Goal: Task Accomplishment & Management: Use online tool/utility

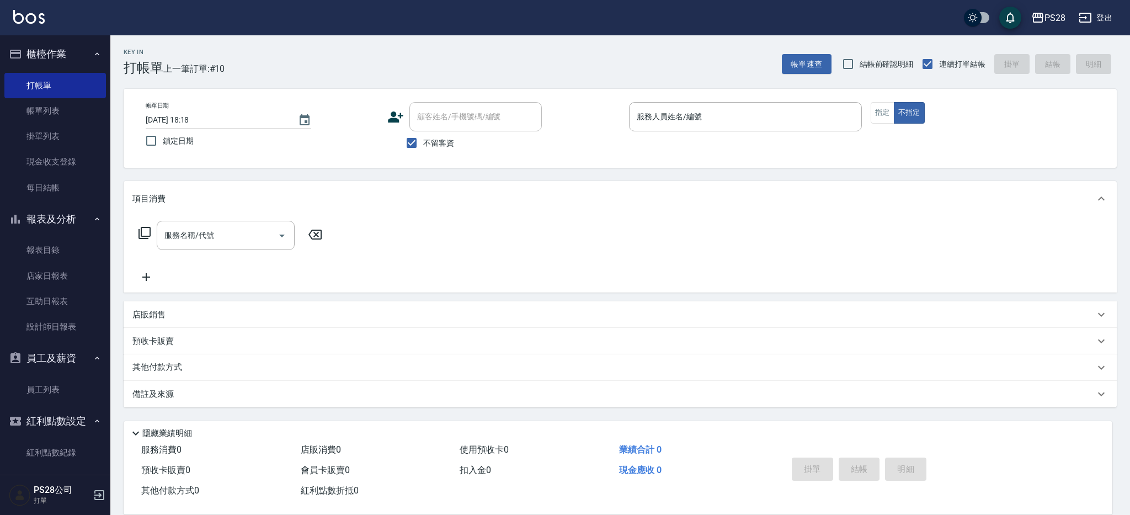
click at [822, 74] on div "帳單速查 結帳前確認明細 連續打單結帳 掛單 結帳 明細" at bounding box center [949, 63] width 335 height 23
click at [817, 68] on button "帳單速查" at bounding box center [807, 64] width 50 height 20
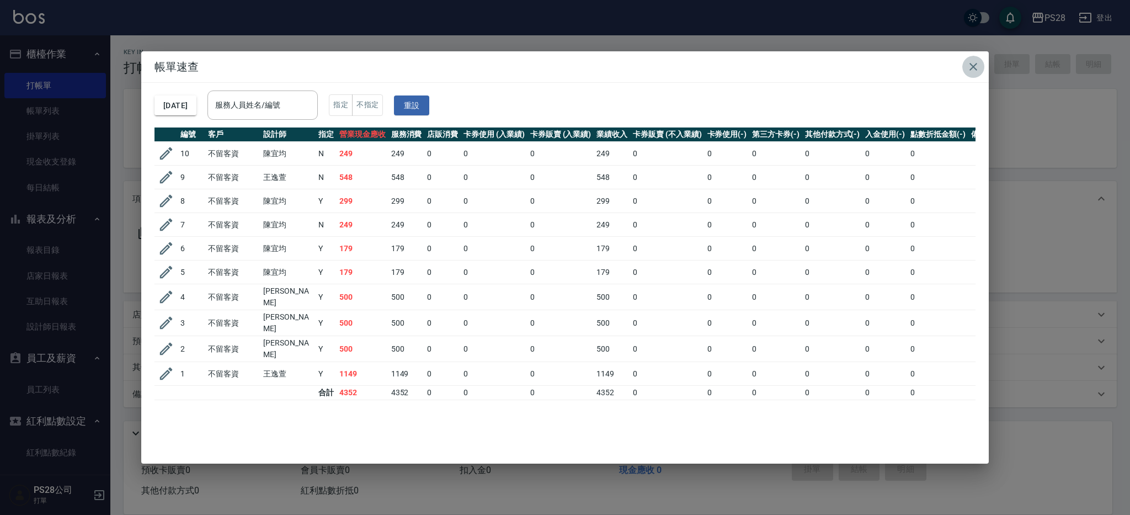
click at [972, 68] on icon "button" at bounding box center [972, 66] width 13 height 13
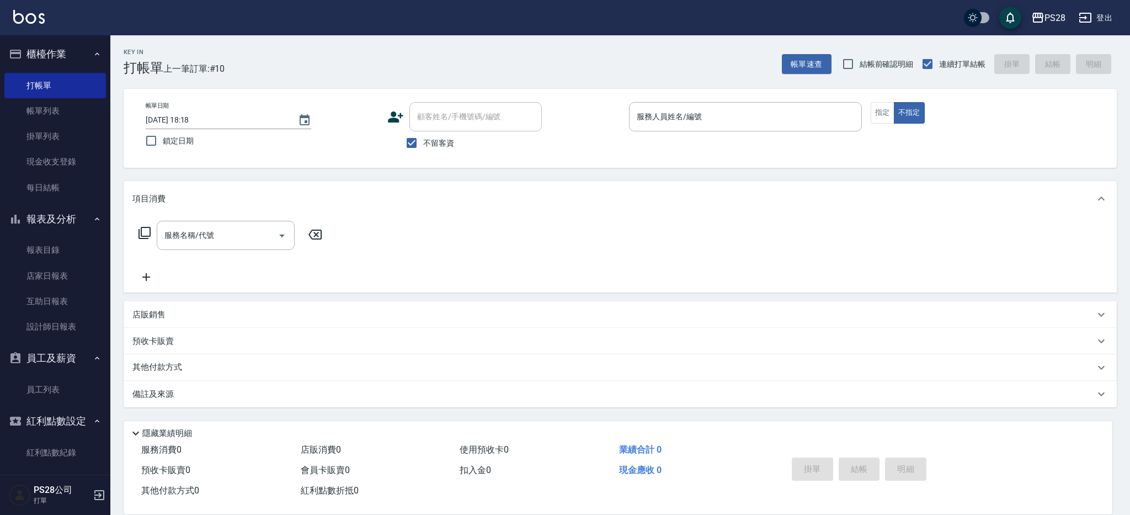
click at [649, 44] on div "Key In 打帳單 上一筆訂單:#10 帳單速查 結帳前確認明細 連續打單結帳 掛單 結帳 明細" at bounding box center [613, 55] width 1006 height 40
drag, startPoint x: 887, startPoint y: 111, endPoint x: 845, endPoint y: 110, distance: 41.9
click at [886, 111] on button "指定" at bounding box center [882, 113] width 24 height 22
drag, startPoint x: 735, startPoint y: 133, endPoint x: 732, endPoint y: 125, distance: 8.9
click at [734, 132] on p at bounding box center [745, 137] width 233 height 12
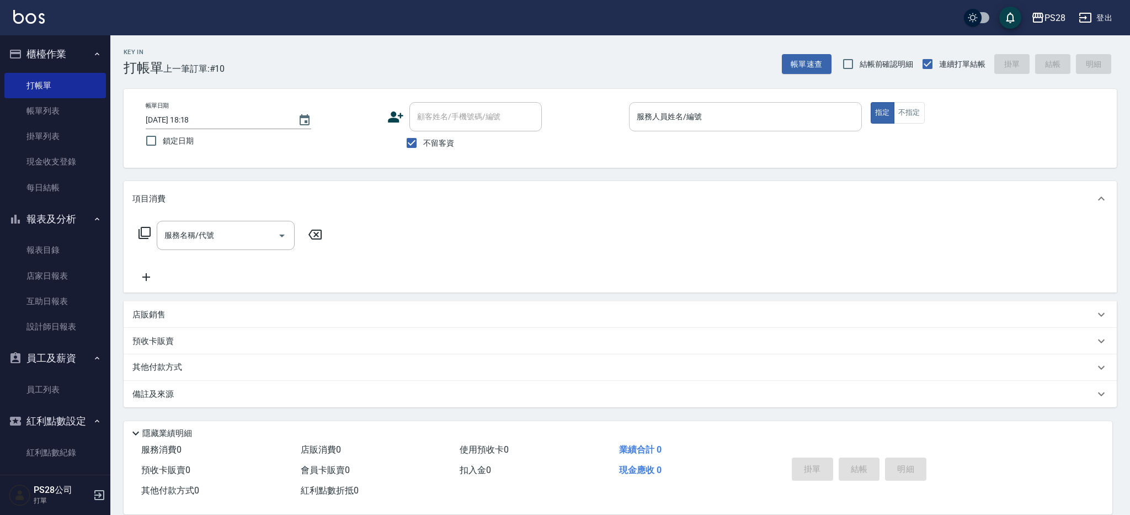
click at [732, 125] on input "服務人員姓名/編號" at bounding box center [745, 116] width 223 height 19
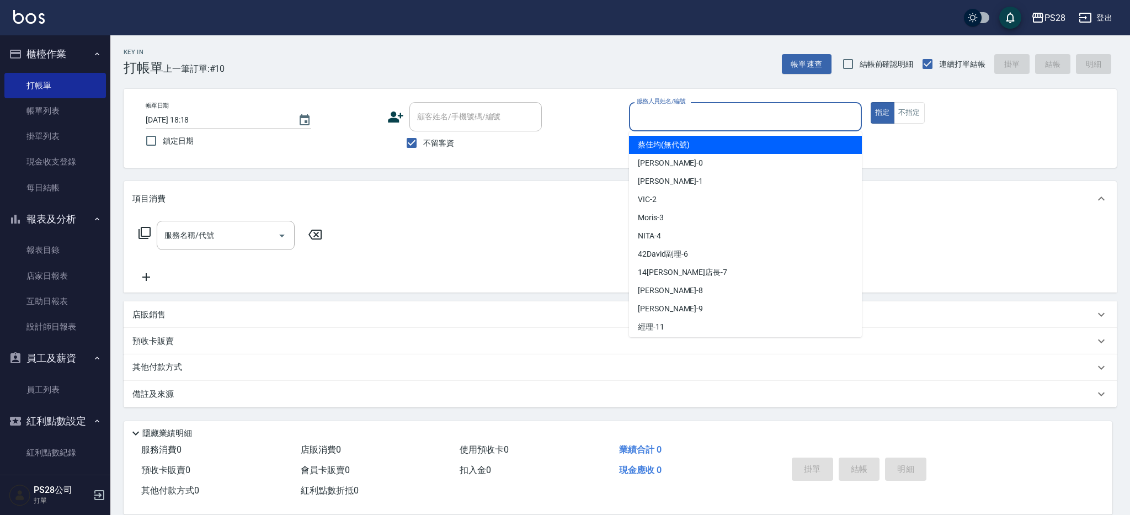
type input "ㄅ"
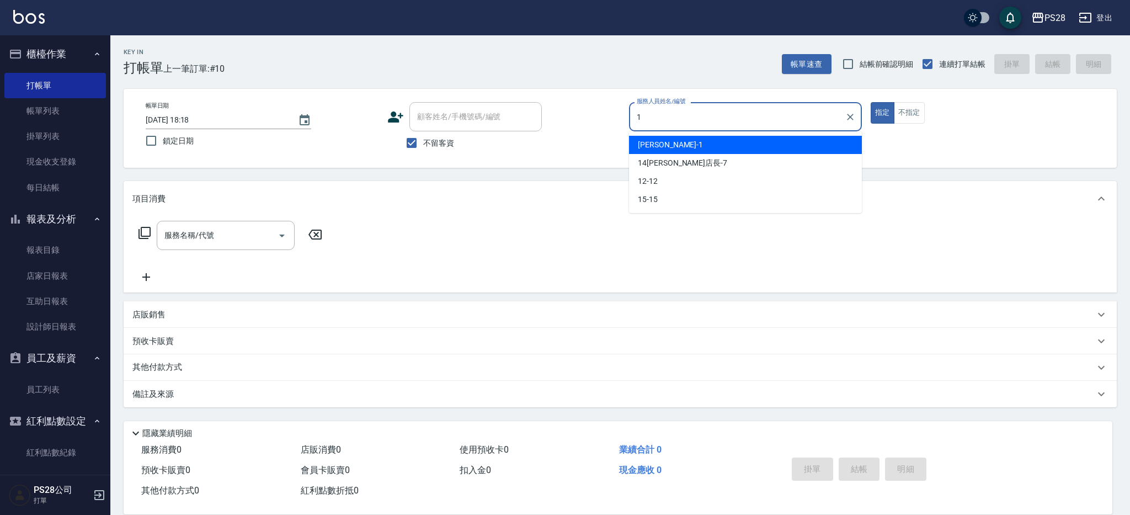
type input "[PERSON_NAME]-1"
type button "true"
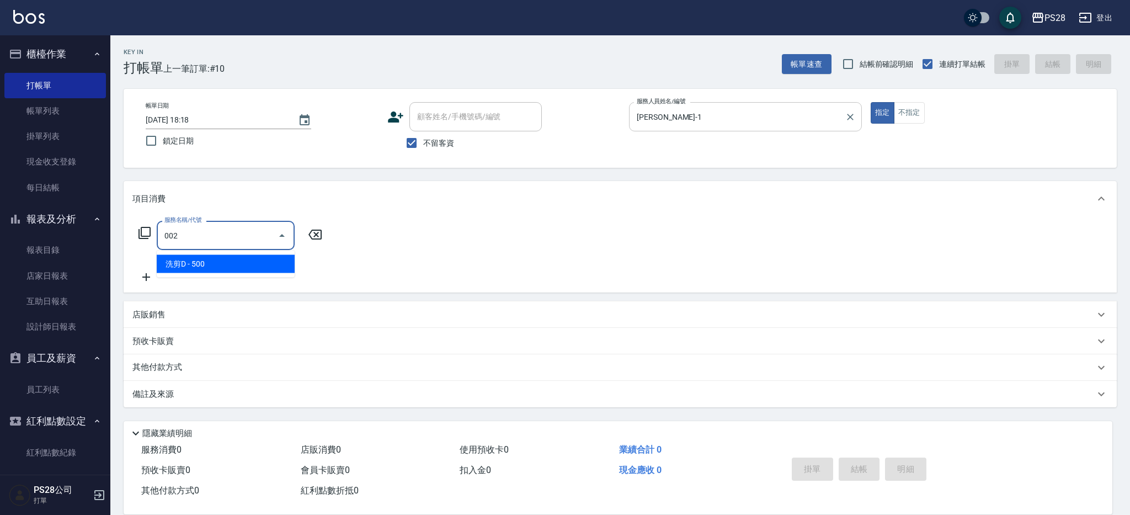
type input "洗剪D(002)"
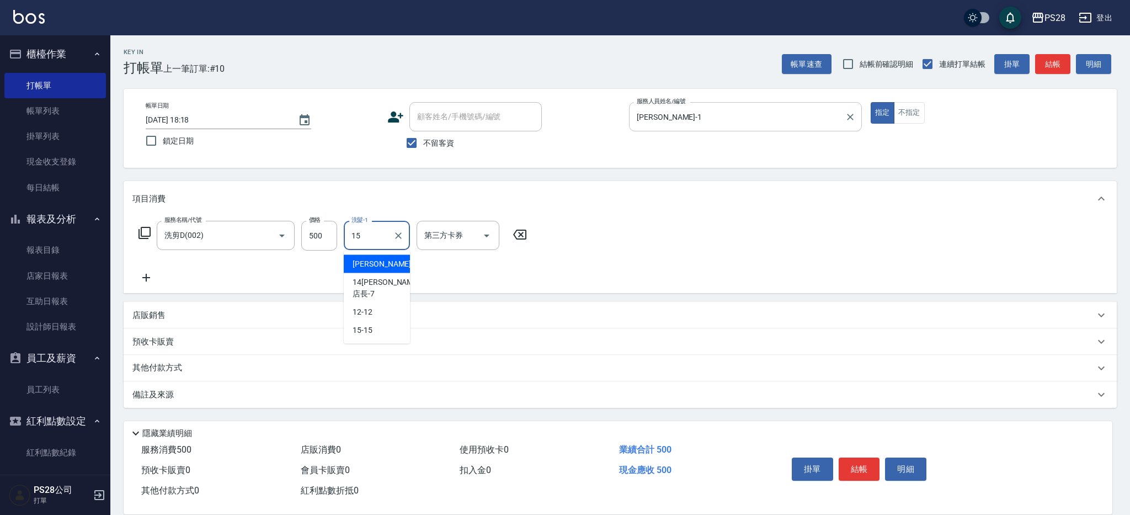
type input "15-15"
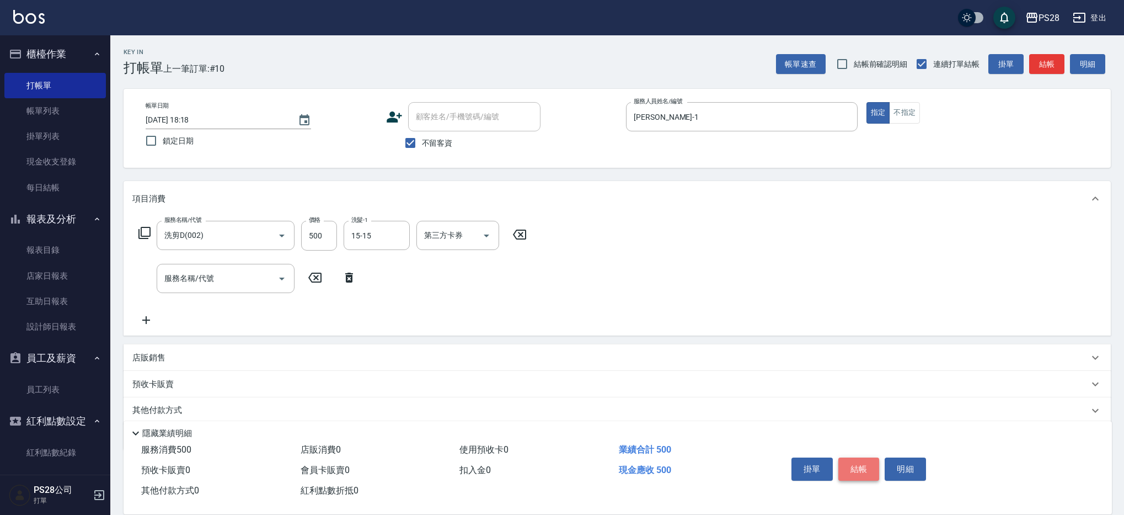
click at [862, 468] on button "結帳" at bounding box center [858, 468] width 41 height 23
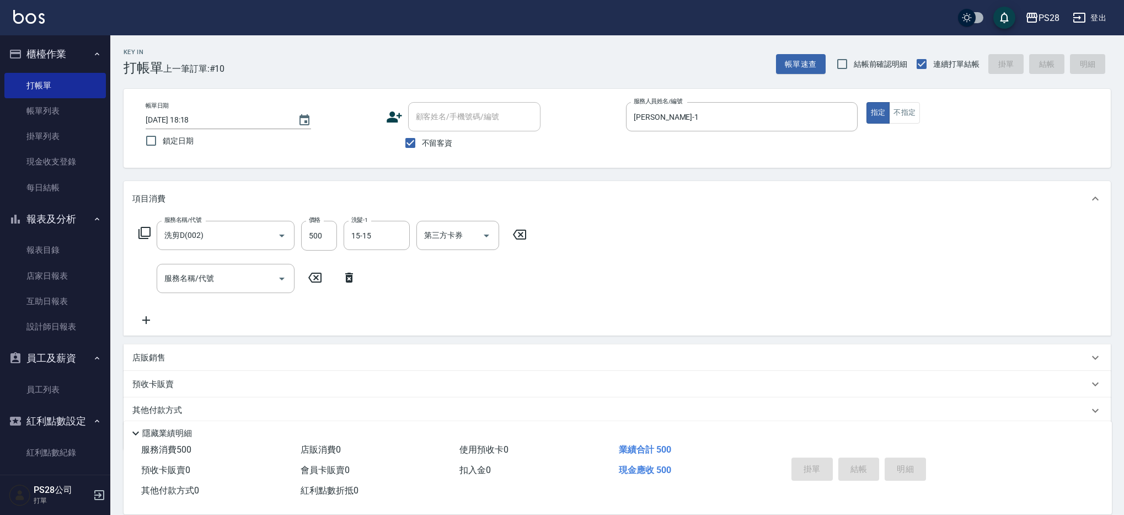
type input "[DATE] 20:40"
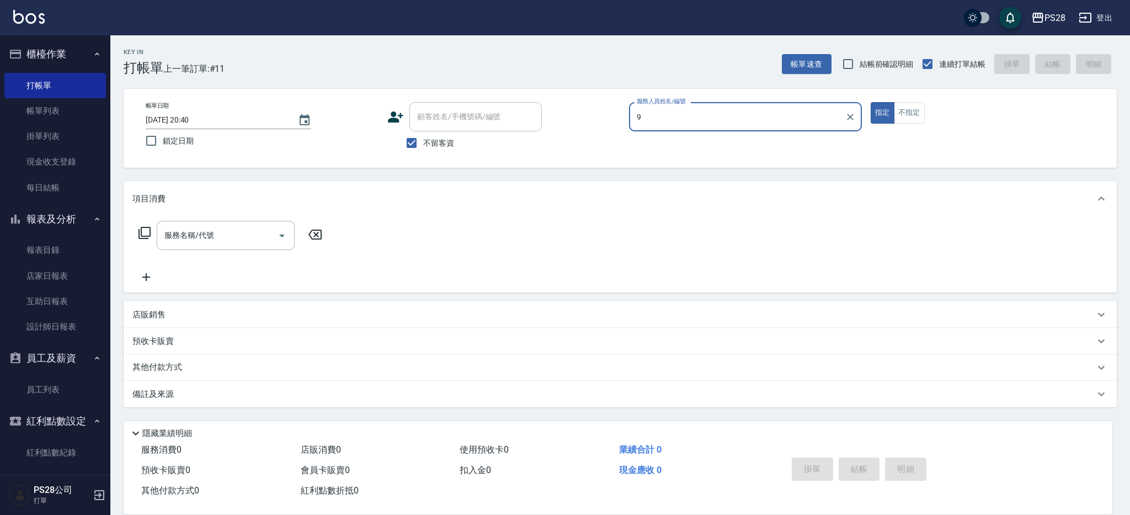
type input "9"
click at [870, 102] on button "指定" at bounding box center [882, 113] width 24 height 22
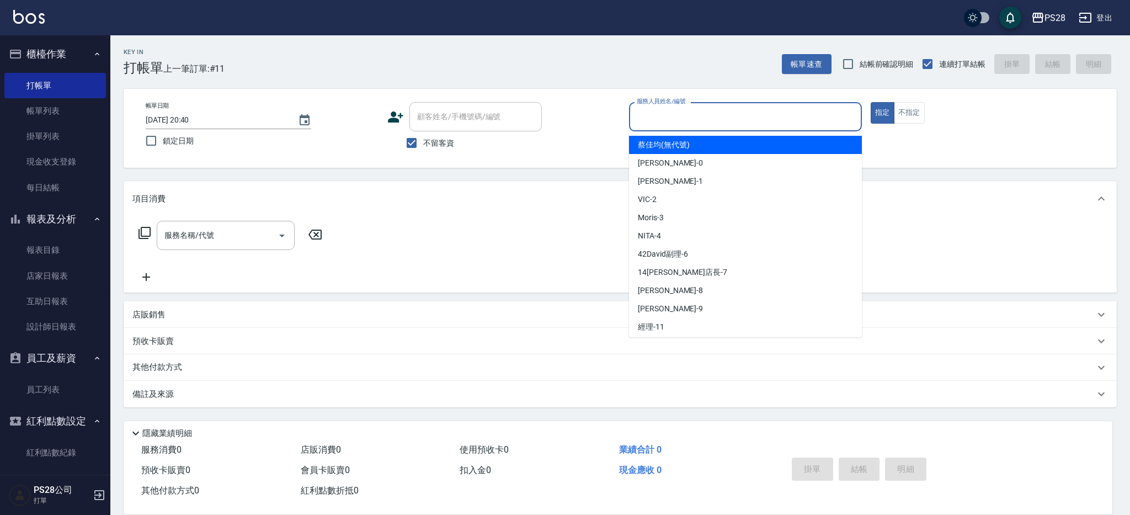
click at [740, 117] on input "服務人員姓名/編號" at bounding box center [745, 116] width 223 height 19
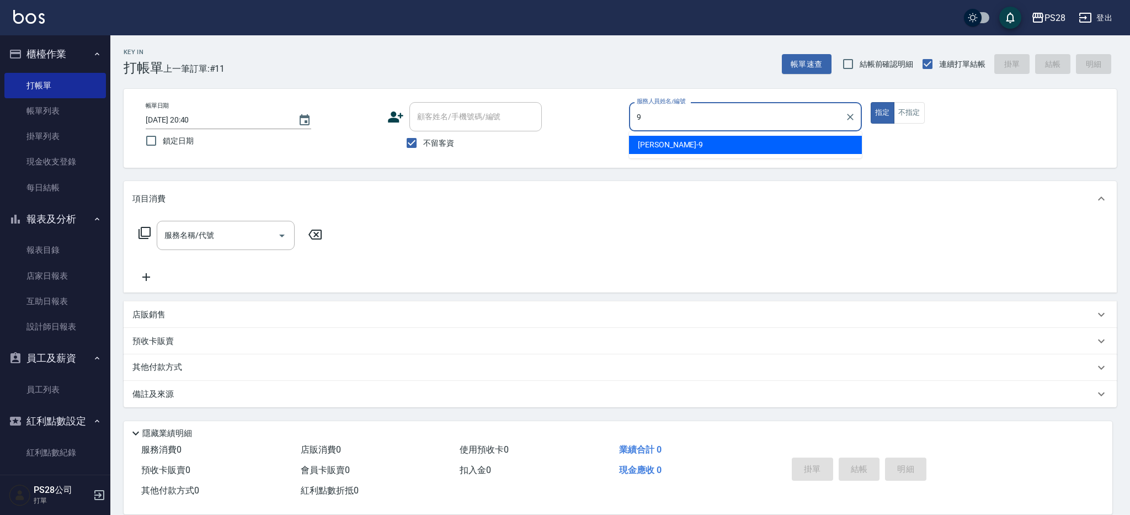
type input "Sandy-9"
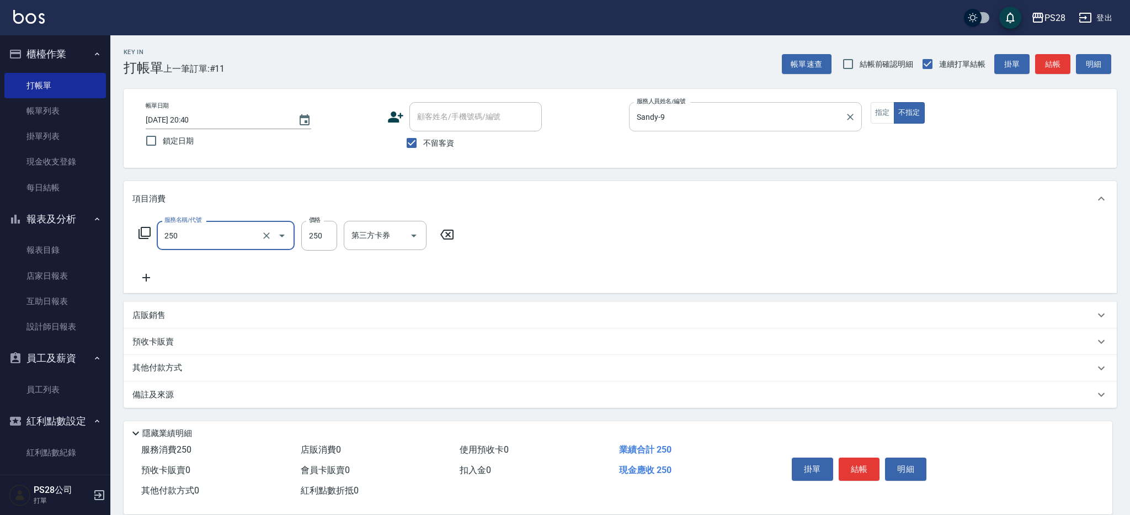
type input "單剪(250)"
type input "149"
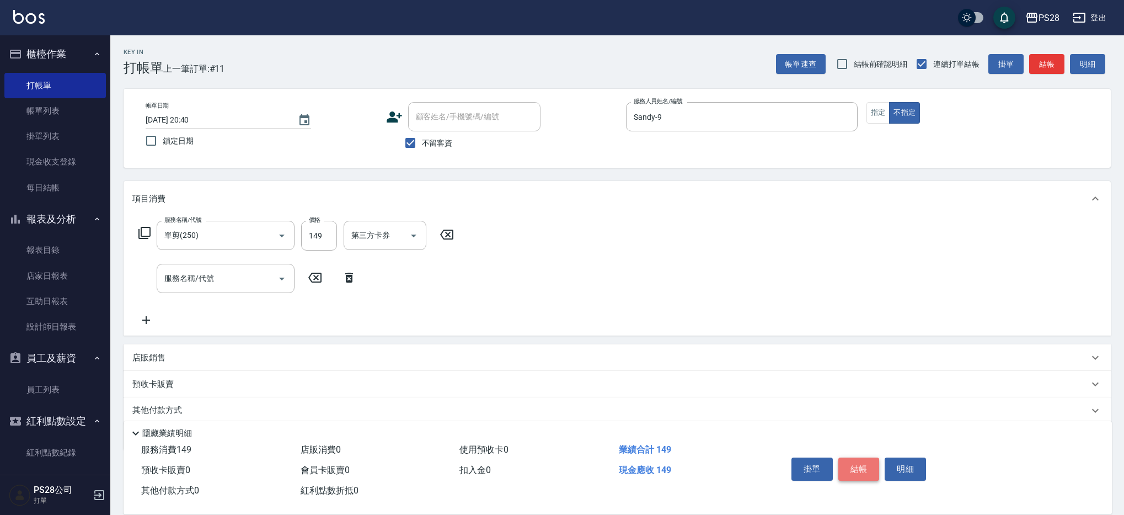
click at [865, 468] on button "結帳" at bounding box center [858, 468] width 41 height 23
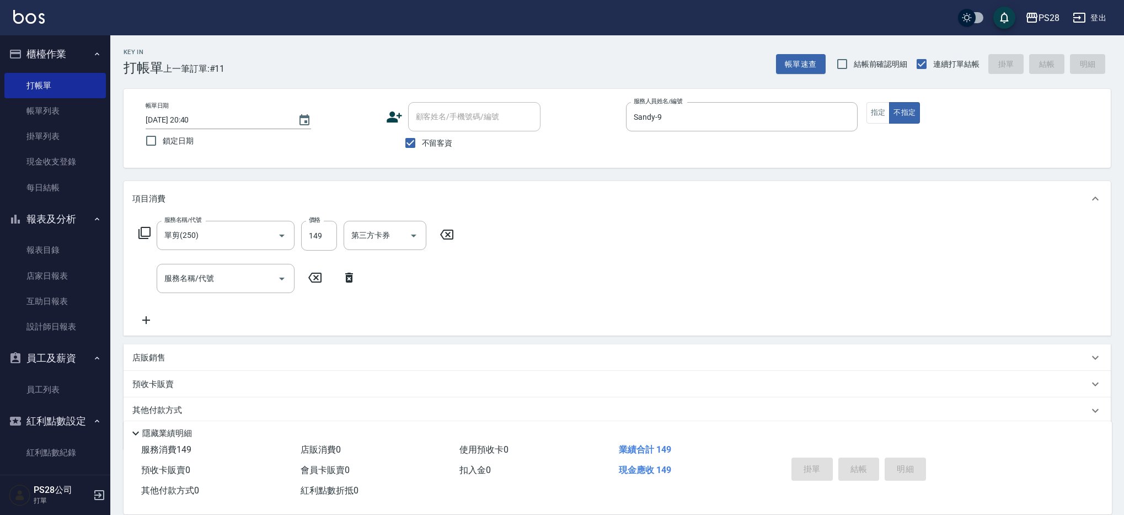
type input "[DATE] 20:41"
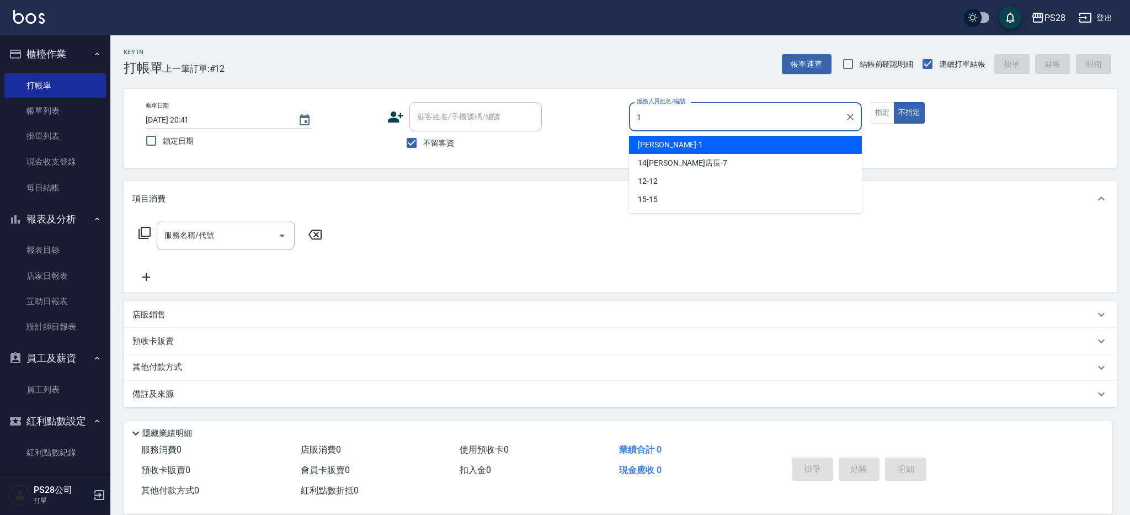
type input "[PERSON_NAME]-1"
type button "false"
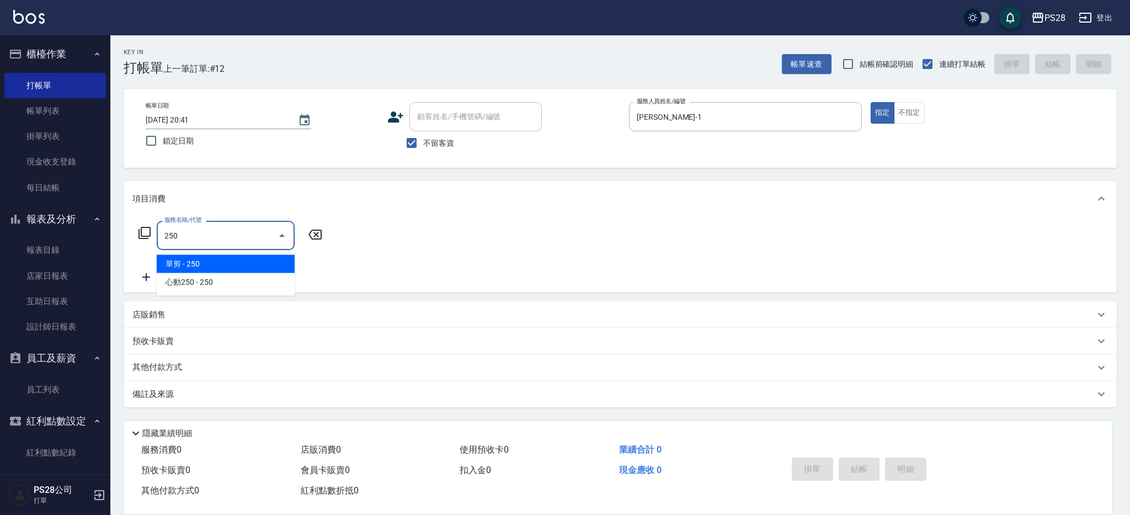
type input "單剪(250)"
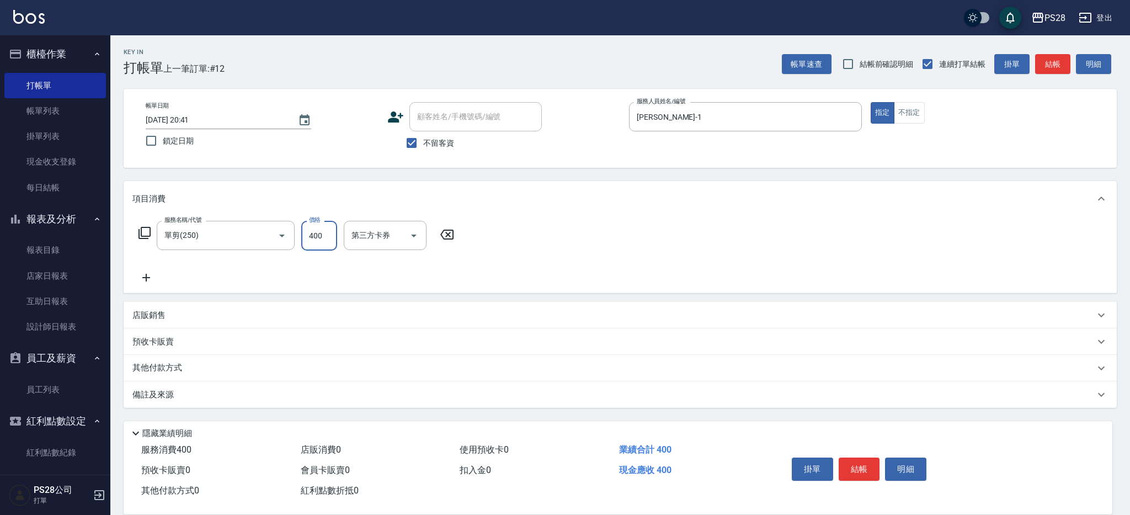
type input "400"
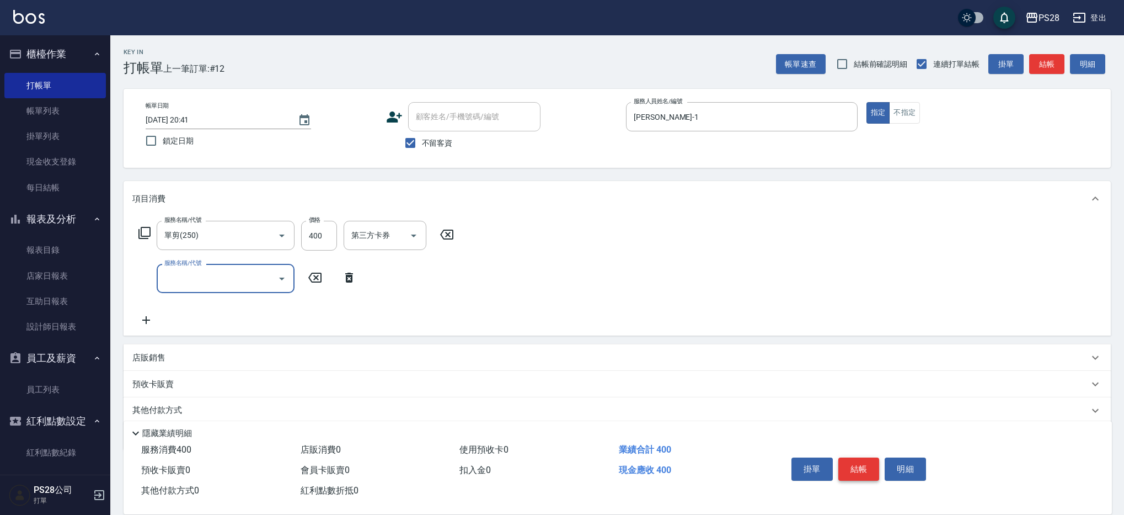
click at [860, 461] on button "結帳" at bounding box center [858, 468] width 41 height 23
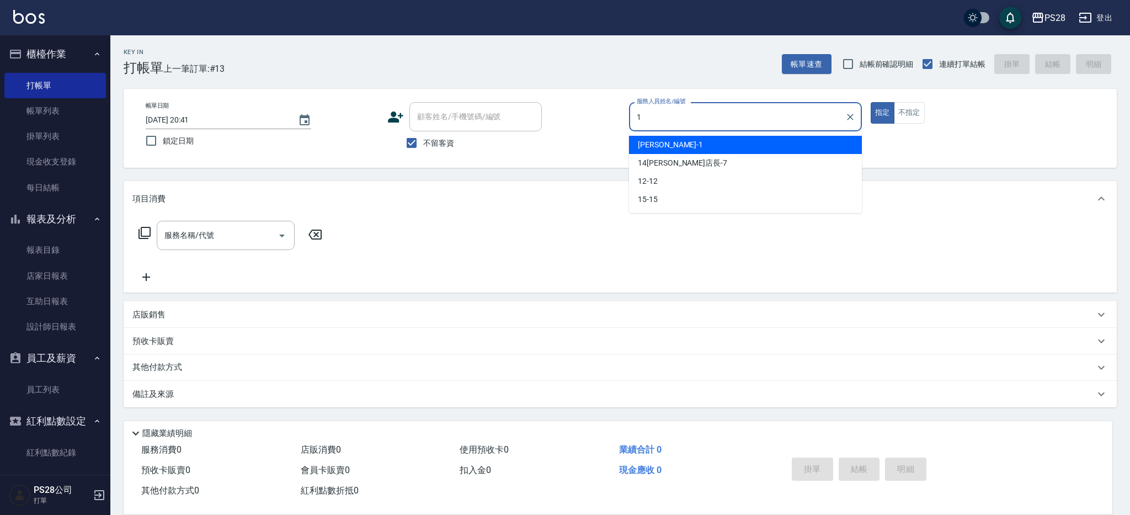
type input "[PERSON_NAME]-1"
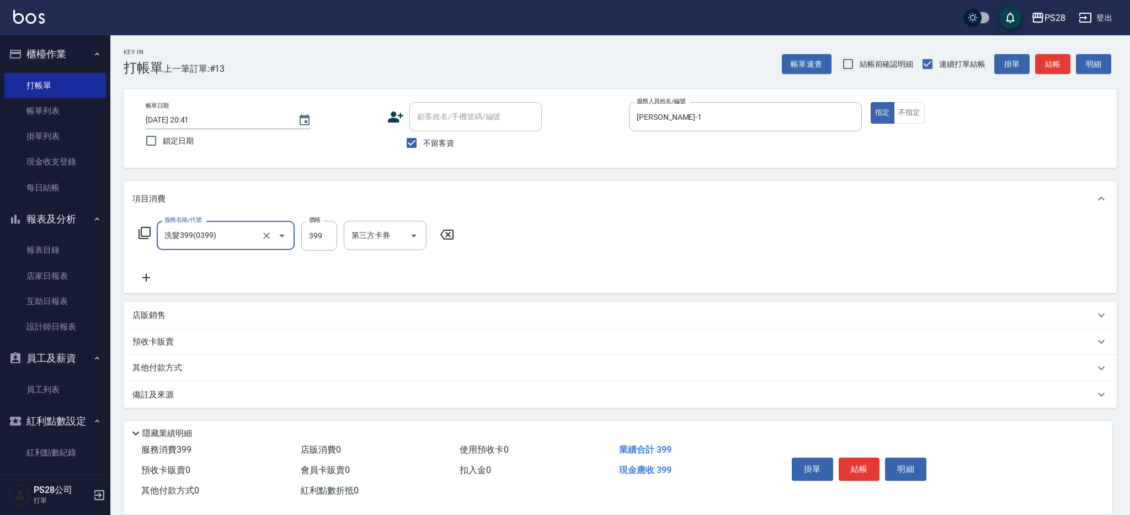
type input "洗髮399(0399)"
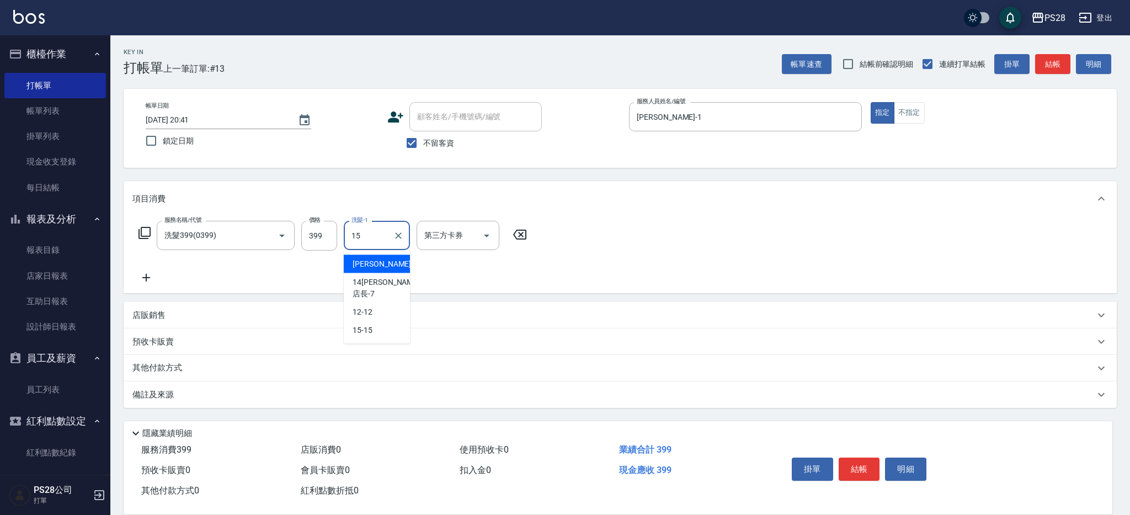
type input "15-15"
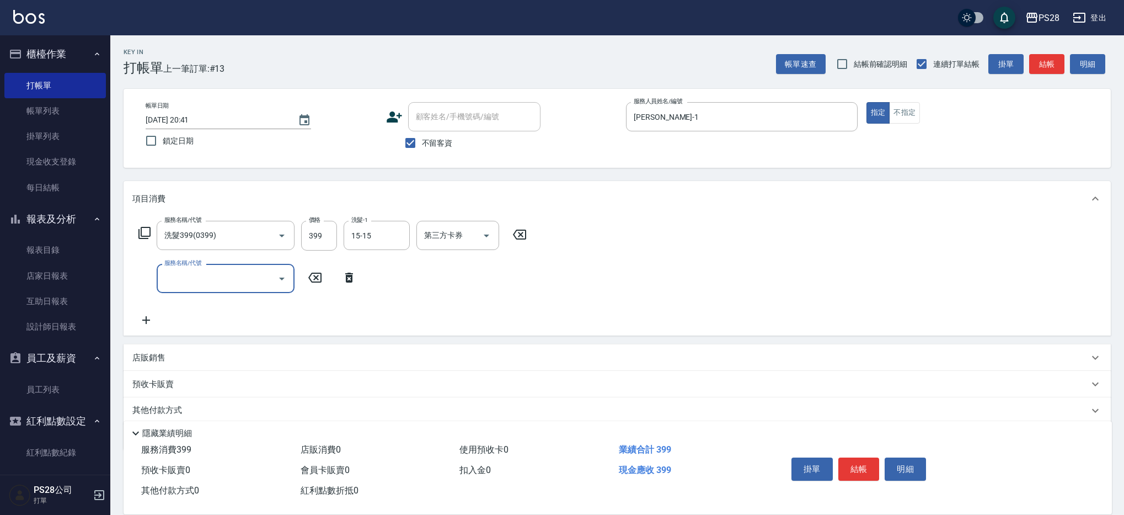
click at [862, 460] on button "結帳" at bounding box center [858, 468] width 41 height 23
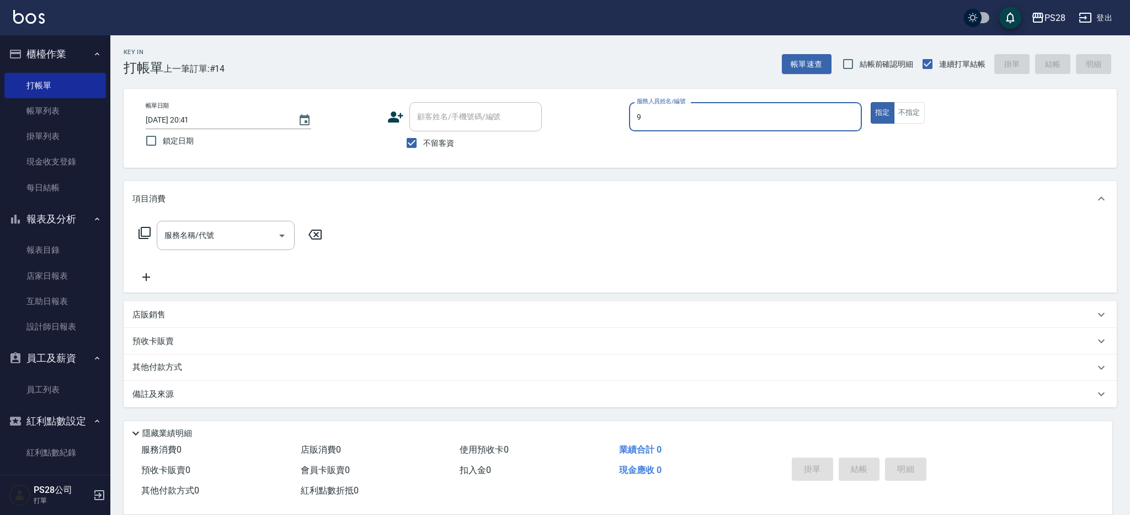
type input "Sandy-9"
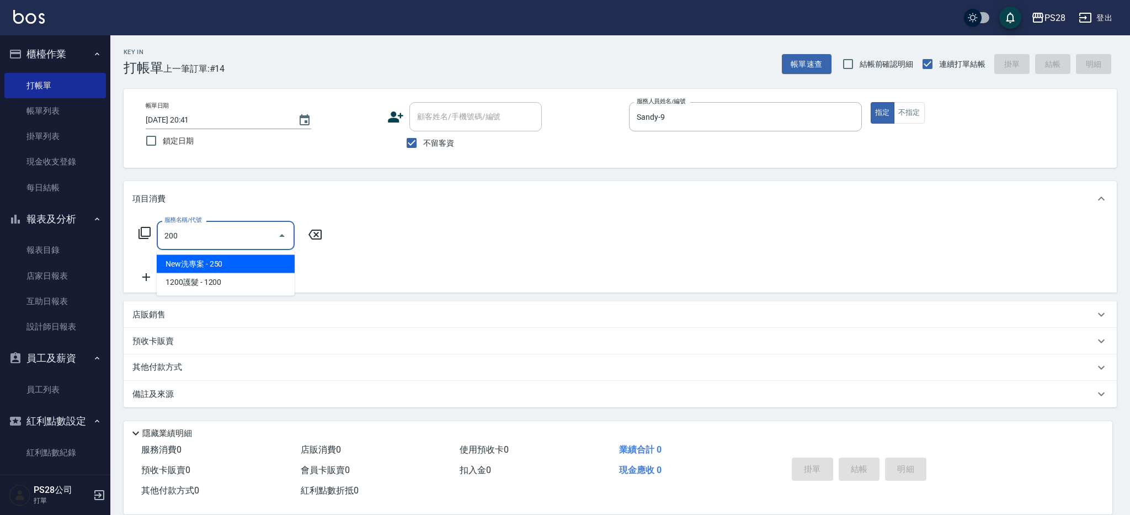
type input "New洗專案(200)"
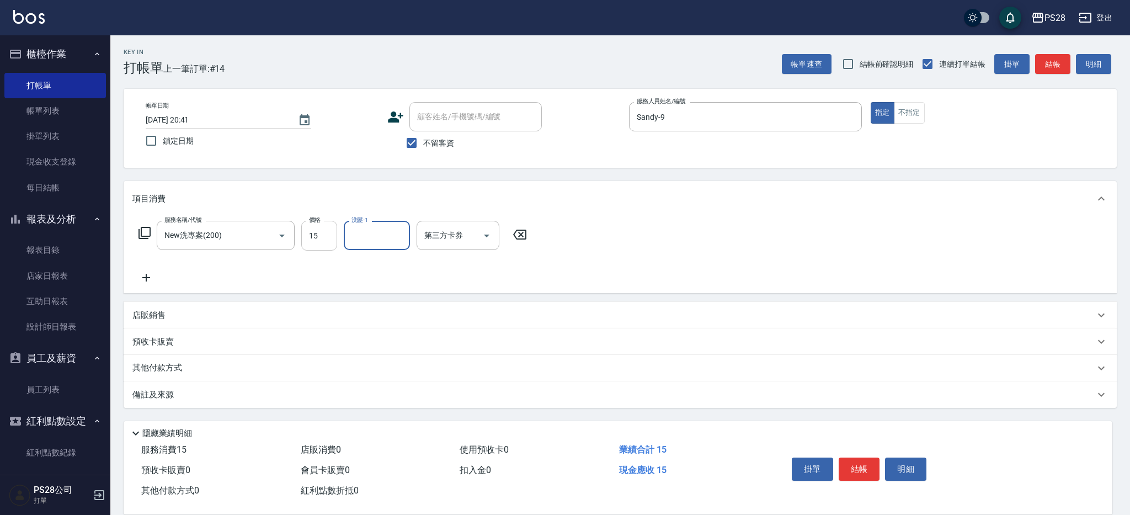
click at [322, 242] on input "15" at bounding box center [319, 236] width 36 height 30
type input "200"
type input "15-15"
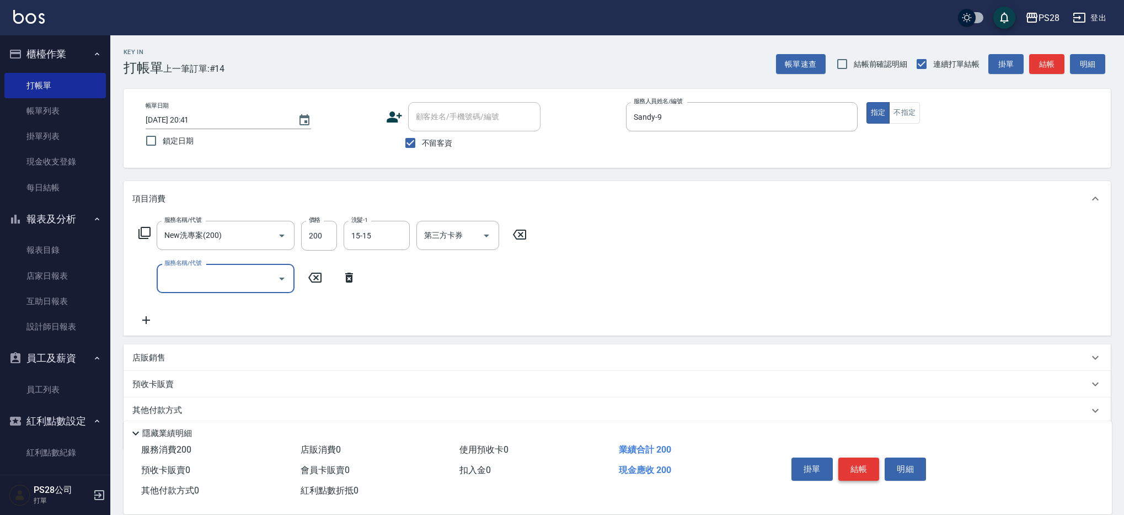
click at [856, 464] on button "結帳" at bounding box center [858, 468] width 41 height 23
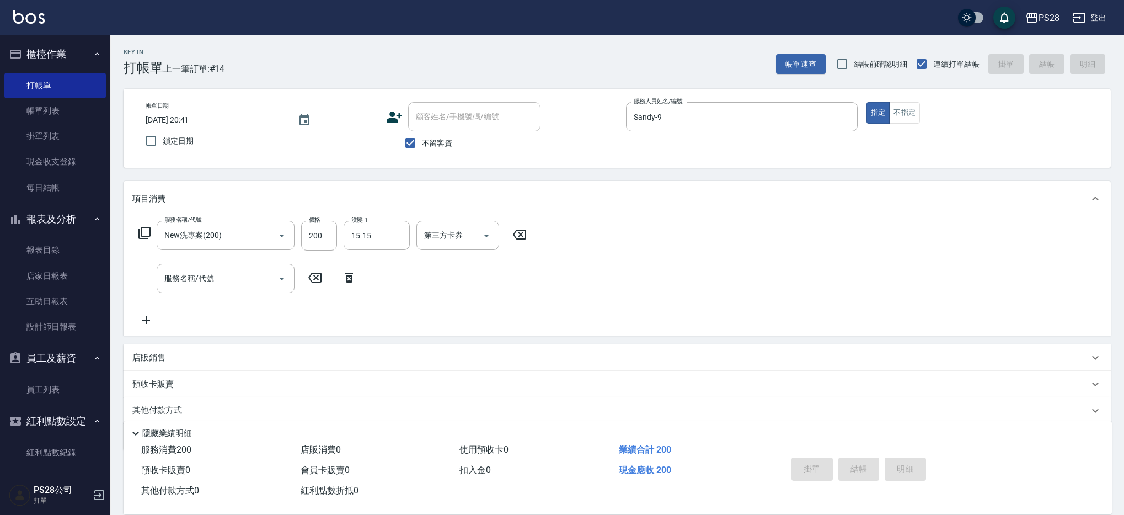
type input "[DATE] 20:42"
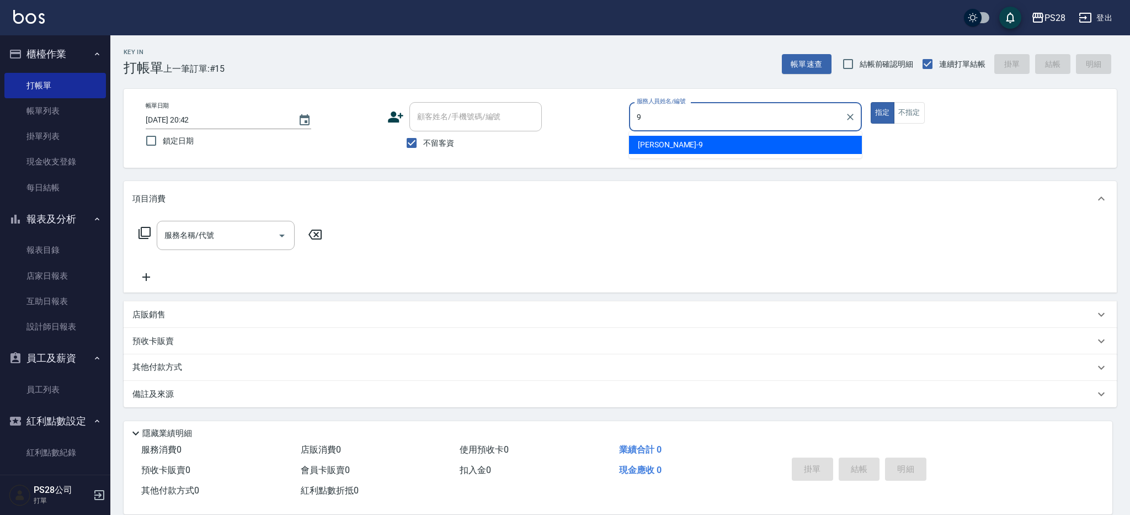
type input "Sandy-9"
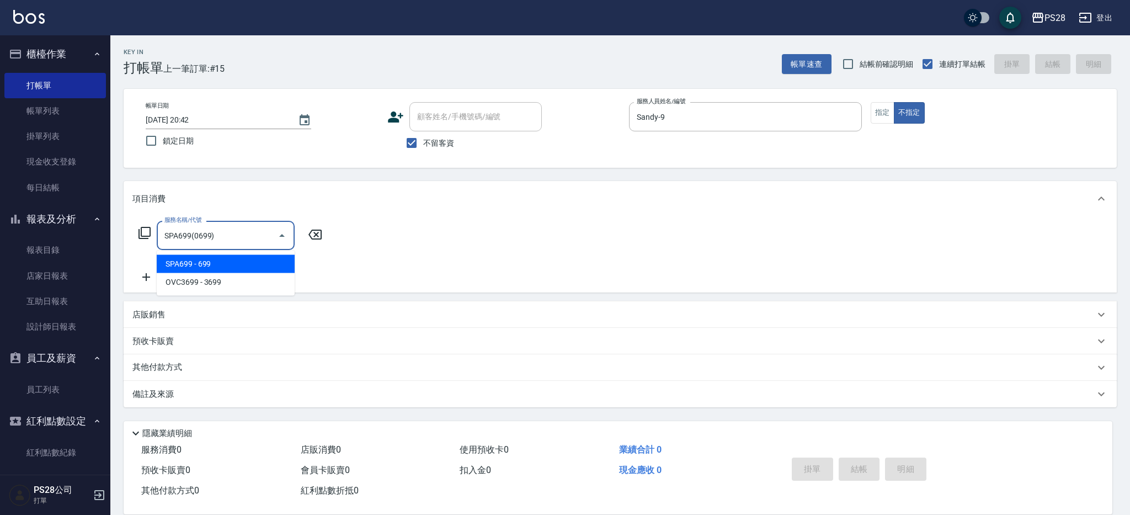
type input "SPA699(0699)"
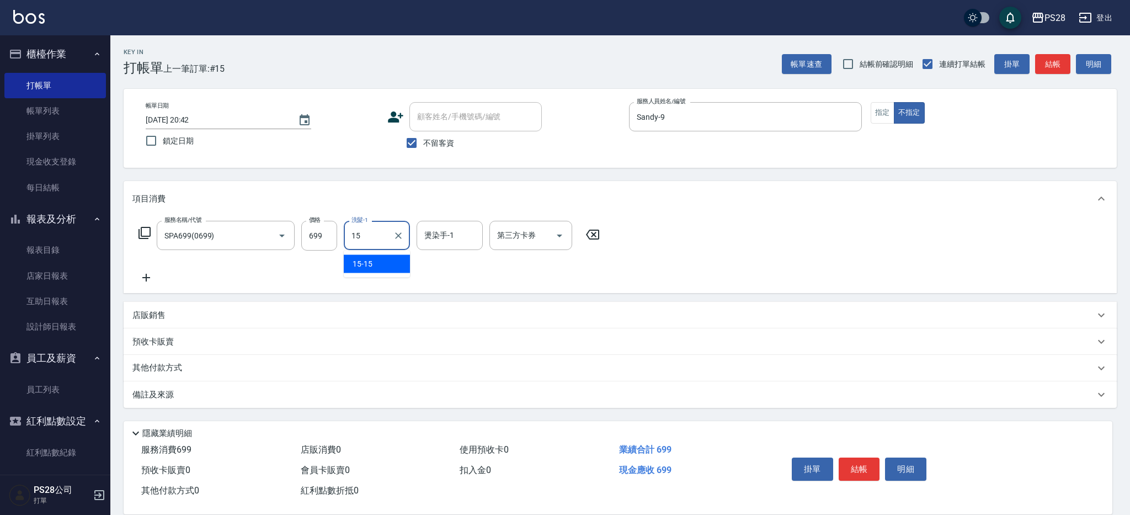
type input "15-15"
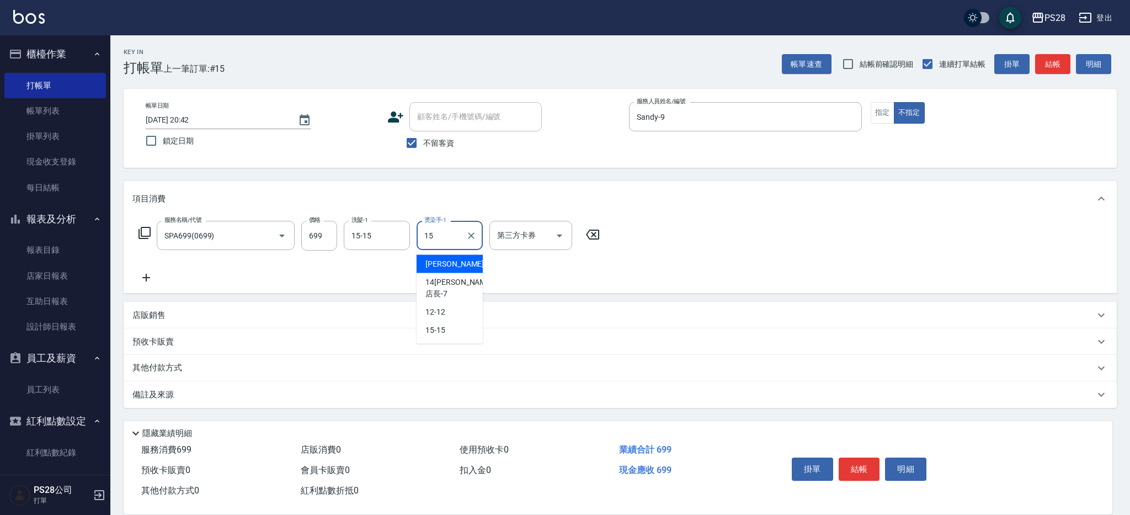
type input "15-15"
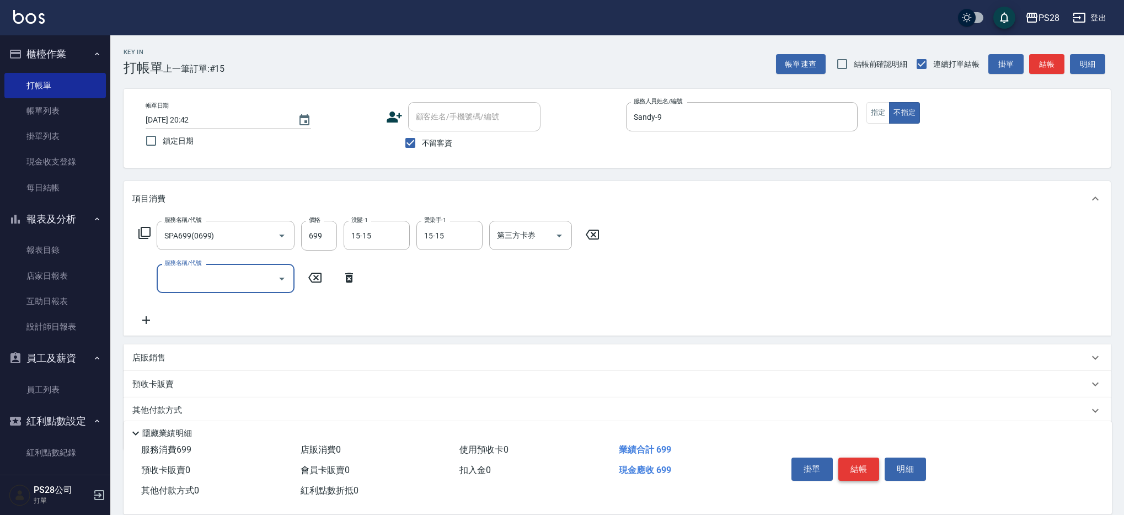
click at [856, 464] on button "結帳" at bounding box center [858, 468] width 41 height 23
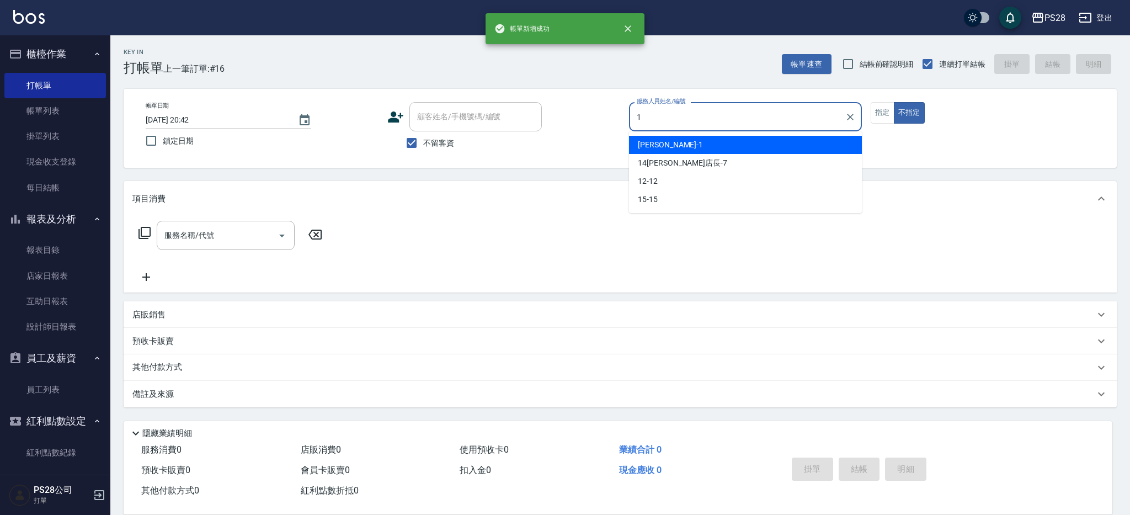
type input "[PERSON_NAME]-1"
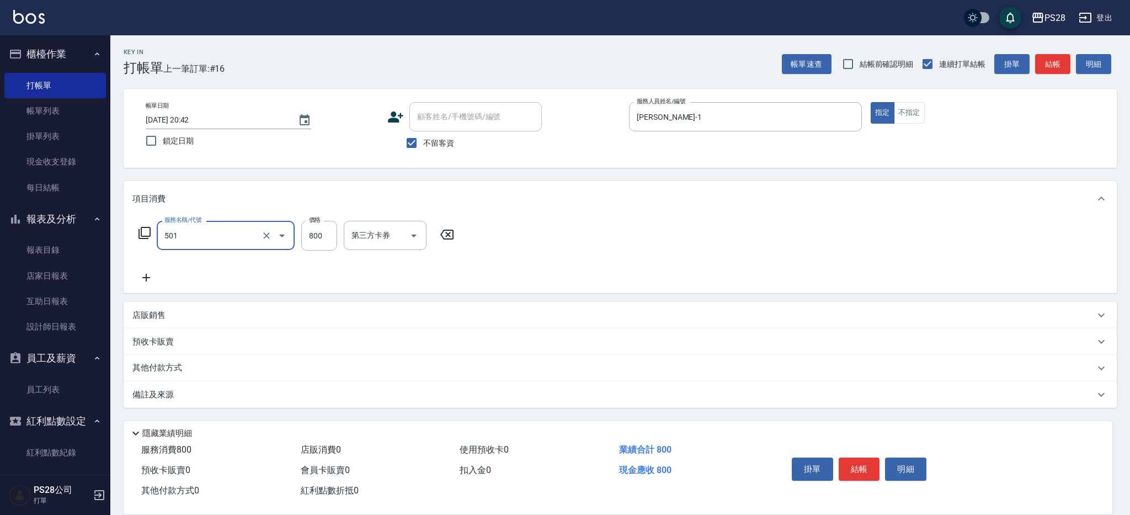
type input "染髮(501)"
type input "1000"
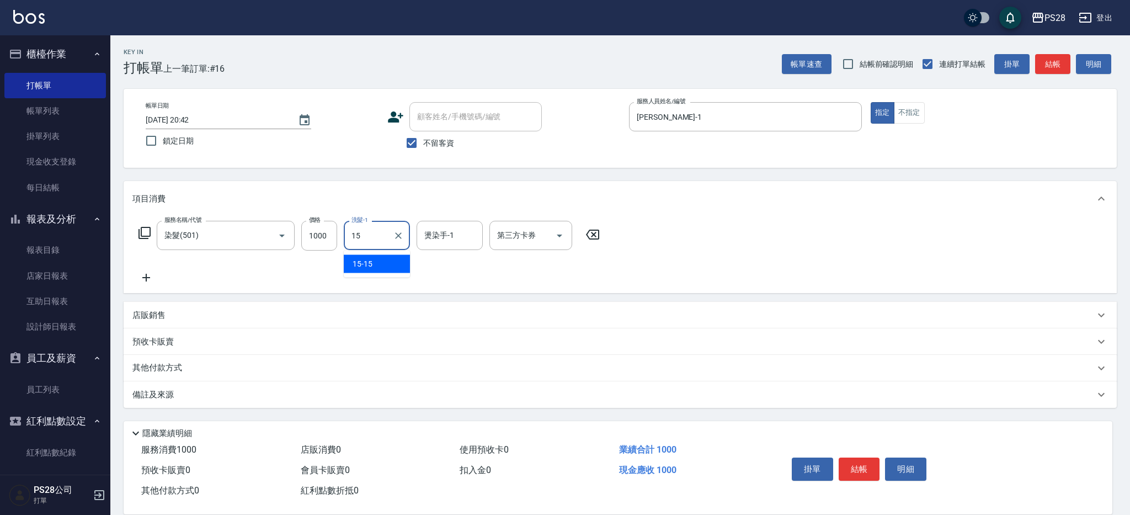
type input "15-15"
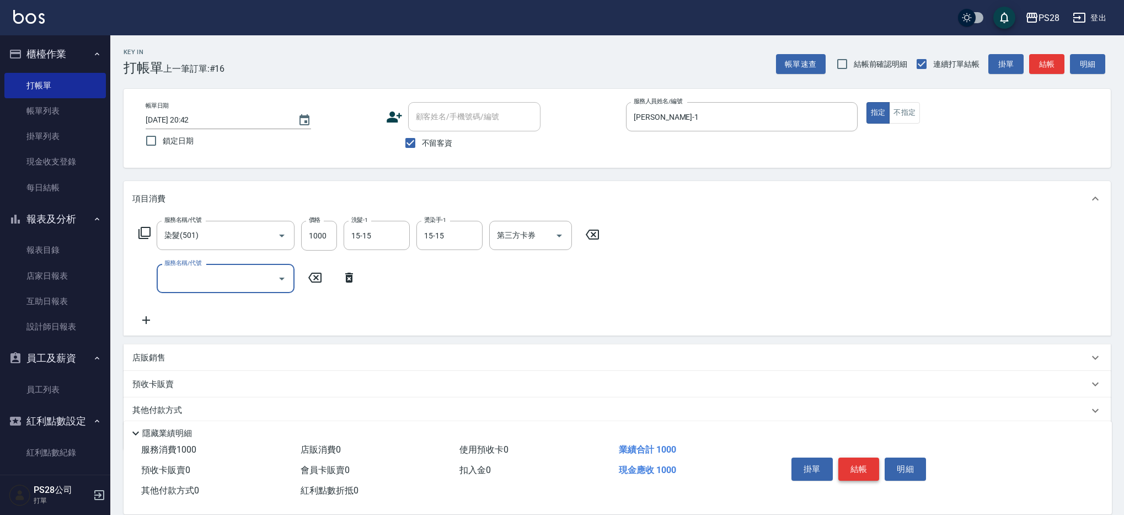
click at [855, 465] on button "結帳" at bounding box center [858, 468] width 41 height 23
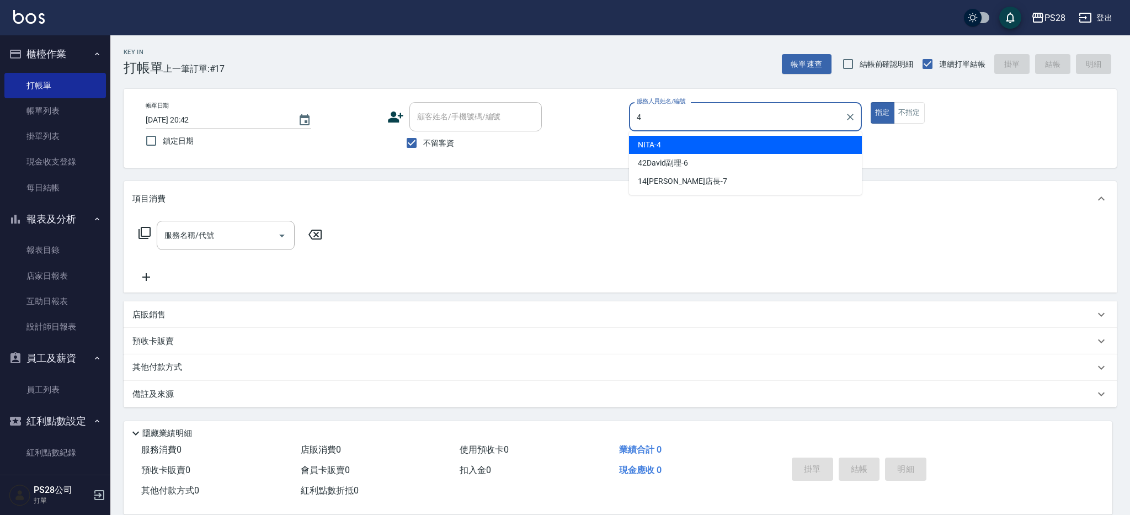
type input "NITA-4"
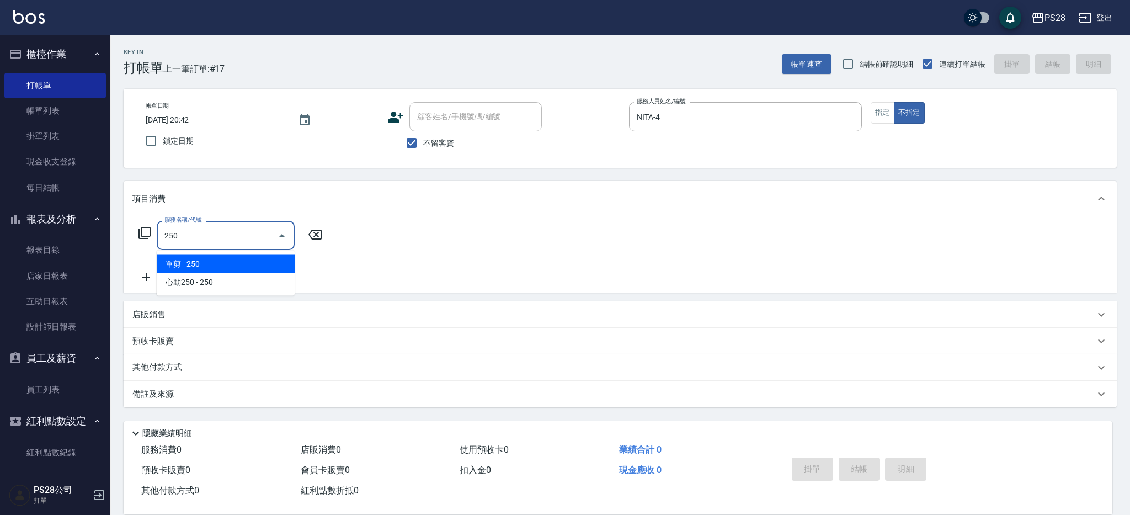
type input "單剪(250)"
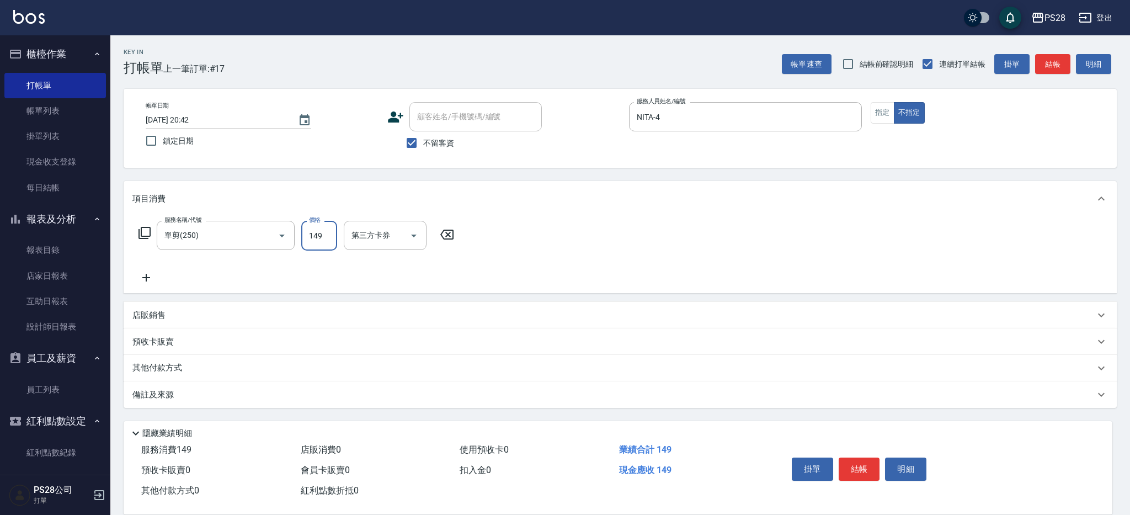
type input "149"
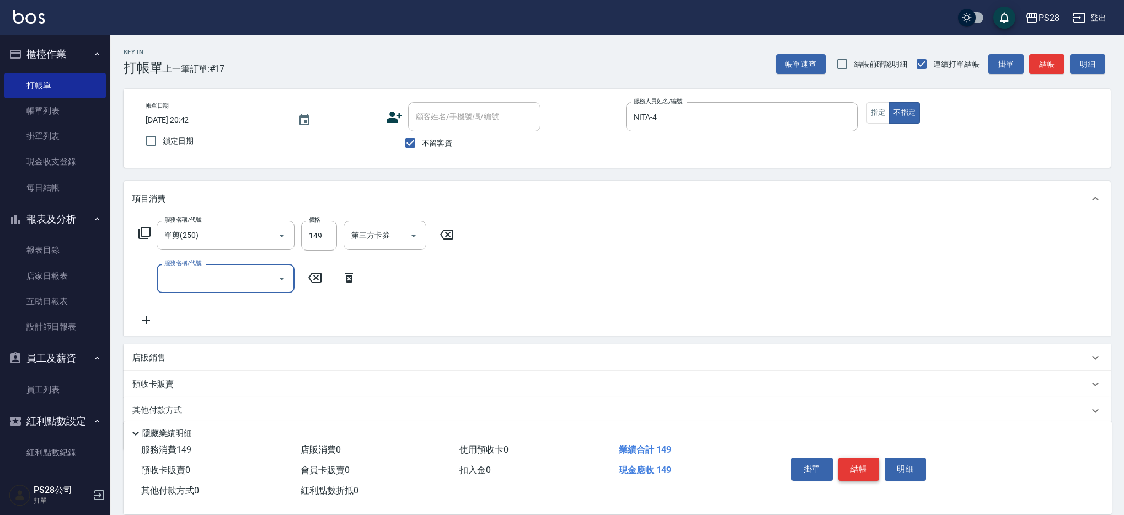
click at [866, 473] on button "結帳" at bounding box center [858, 468] width 41 height 23
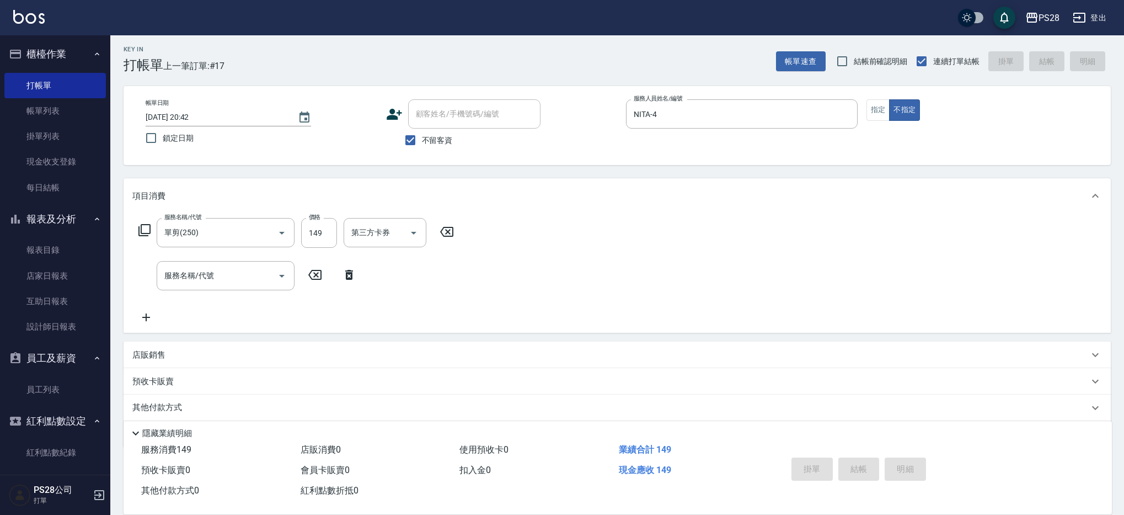
scroll to position [7, 0]
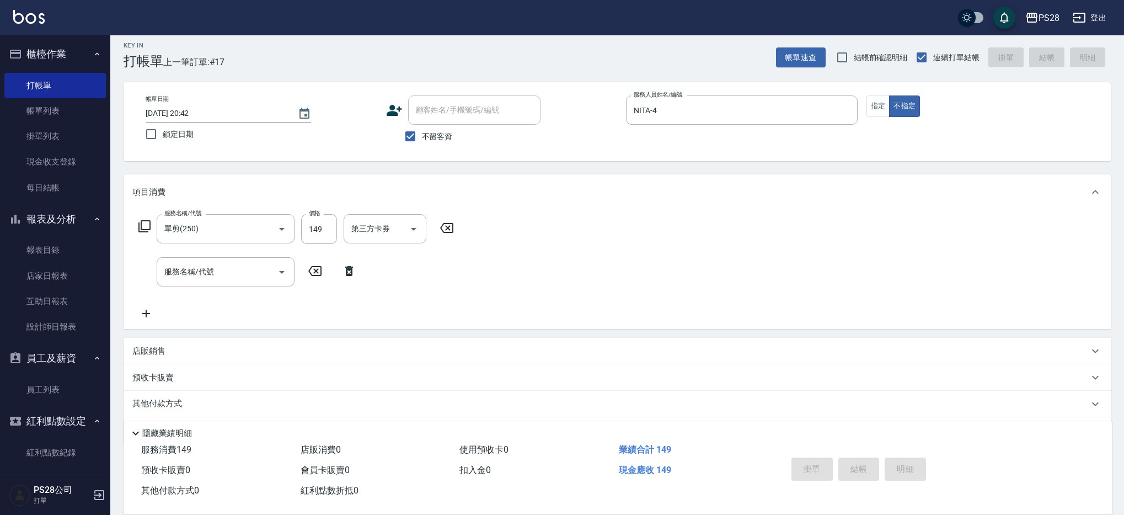
type input "[DATE] 20:43"
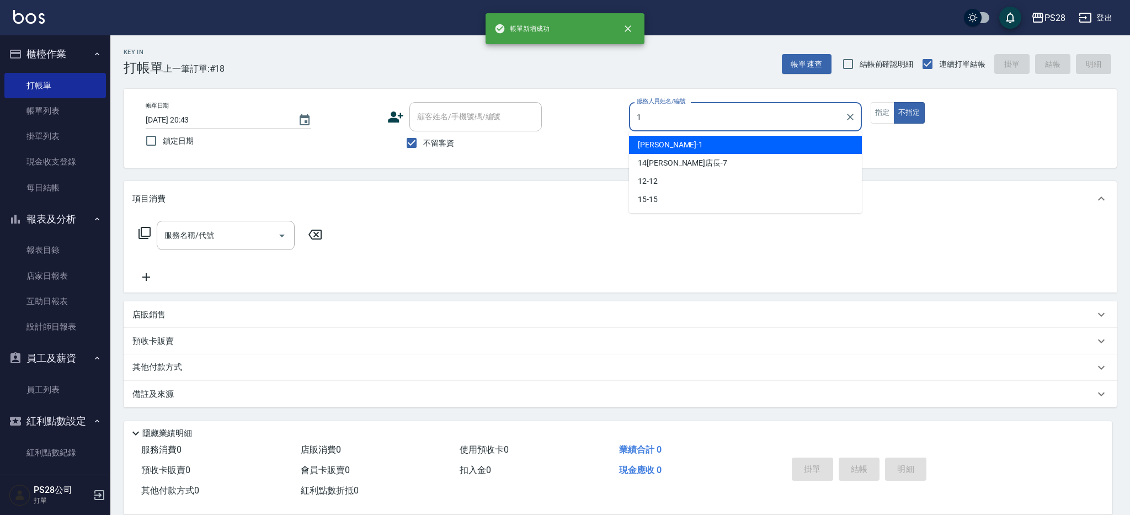
type input "[PERSON_NAME]-1"
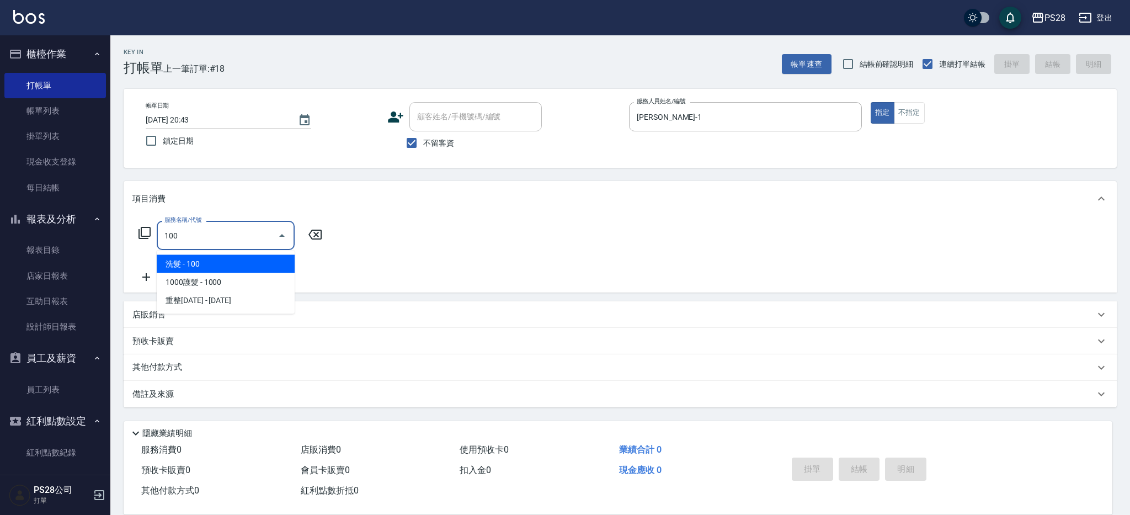
type input "洗髮(100)"
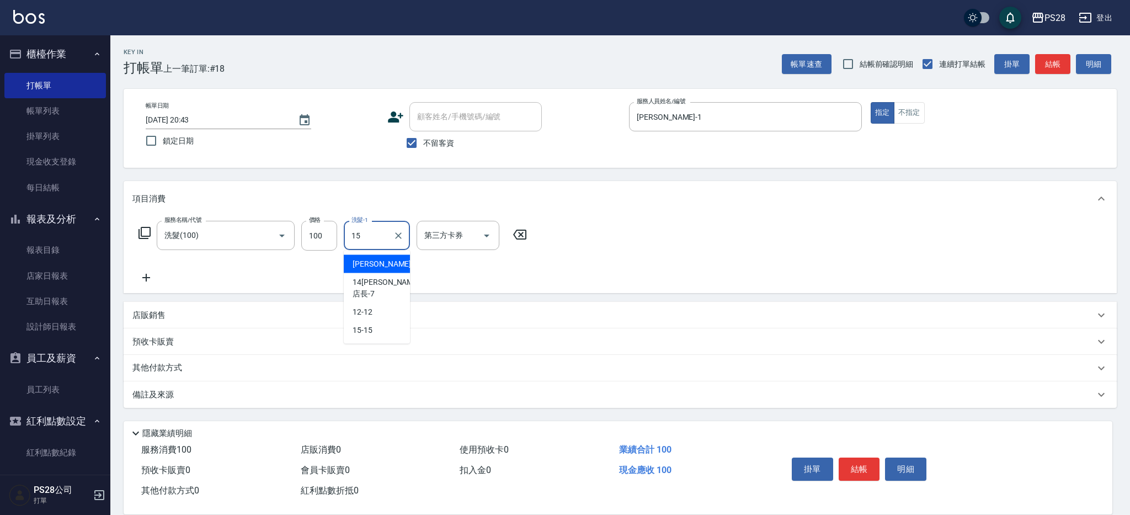
type input "15-15"
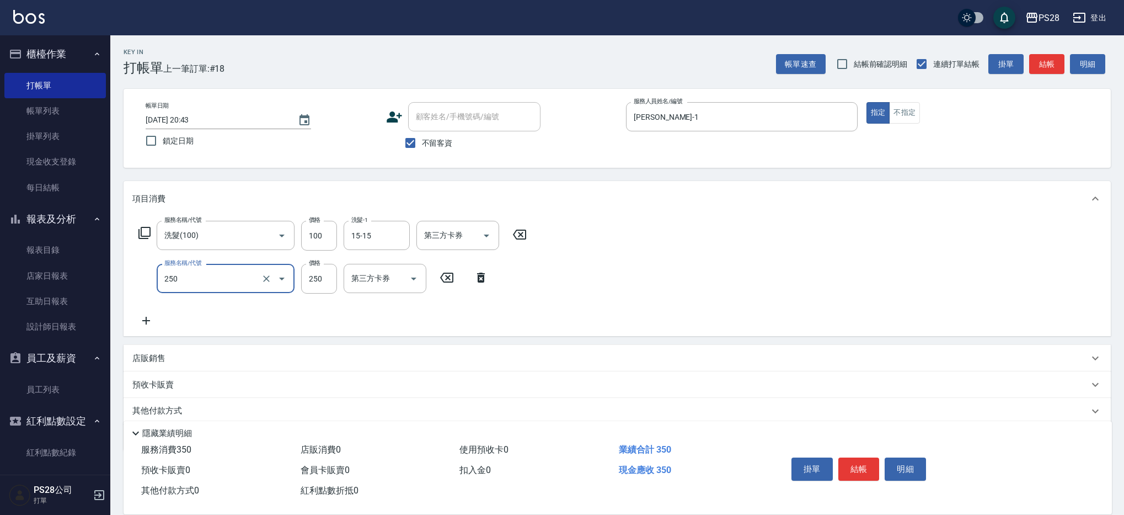
type input "單剪(250)"
type input "350"
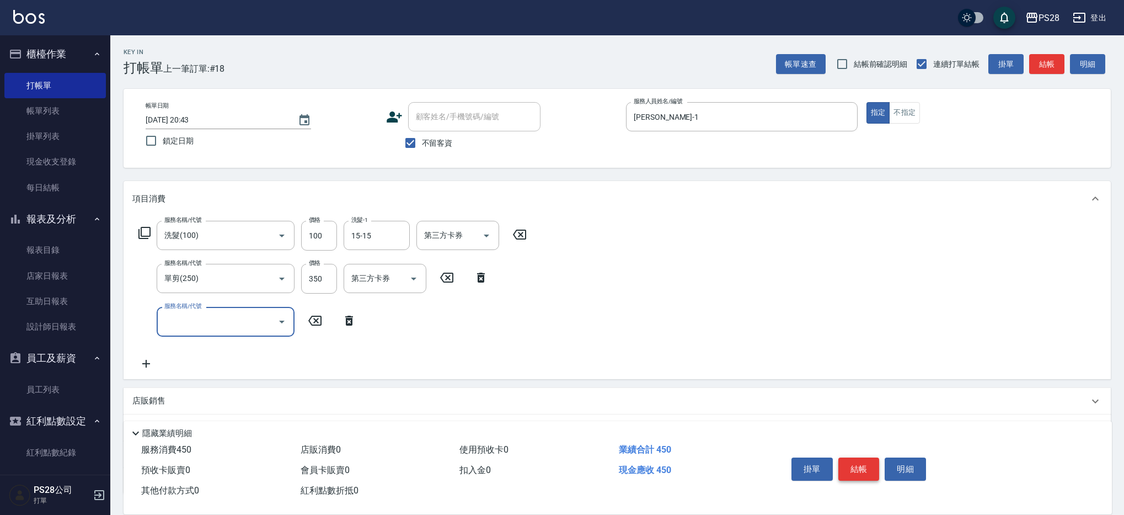
click at [858, 458] on button "結帳" at bounding box center [858, 468] width 41 height 23
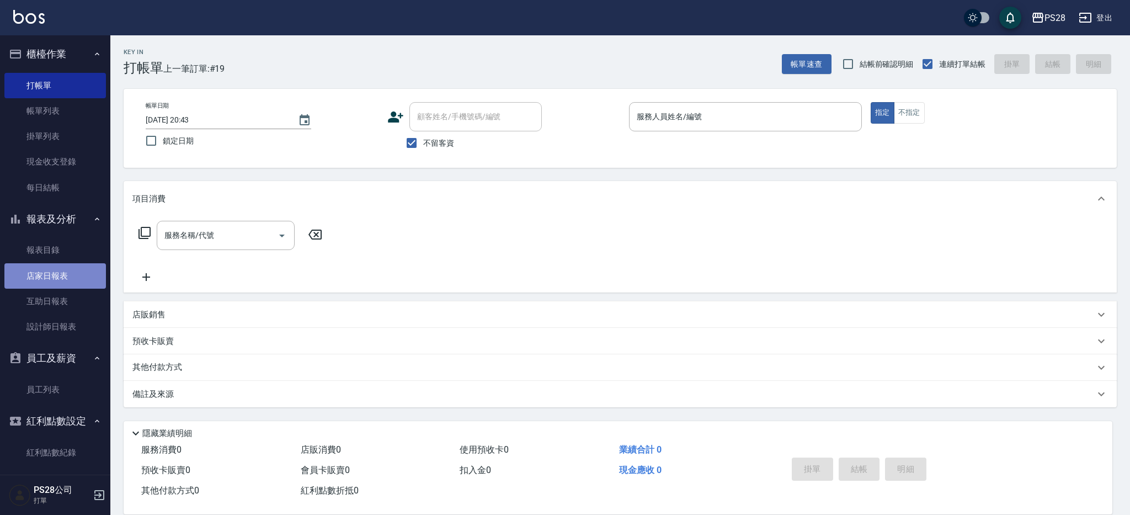
click at [60, 285] on link "店家日報表" at bounding box center [54, 275] width 101 height 25
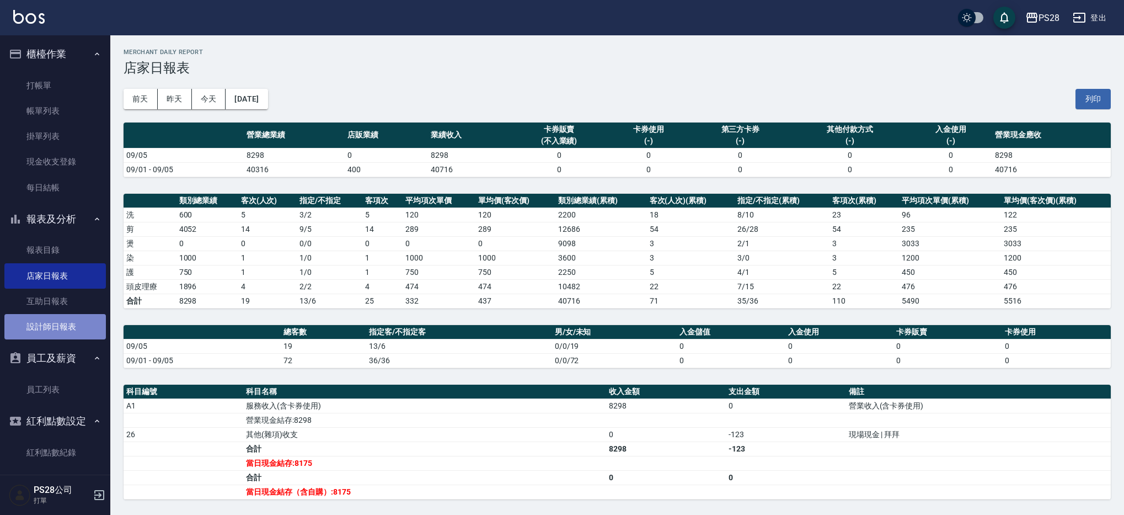
click at [71, 326] on link "設計師日報表" at bounding box center [54, 326] width 101 height 25
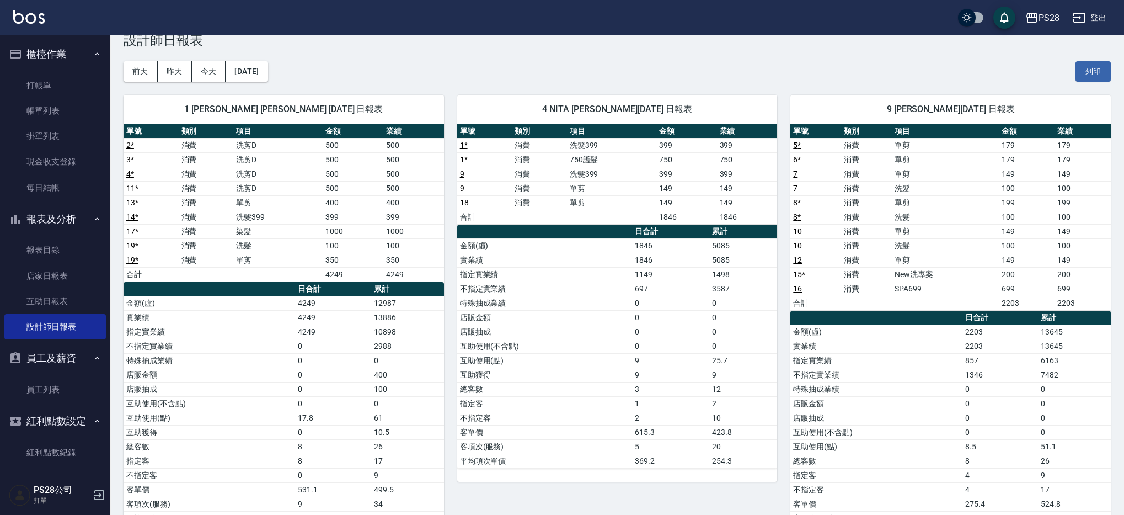
scroll to position [27, 0]
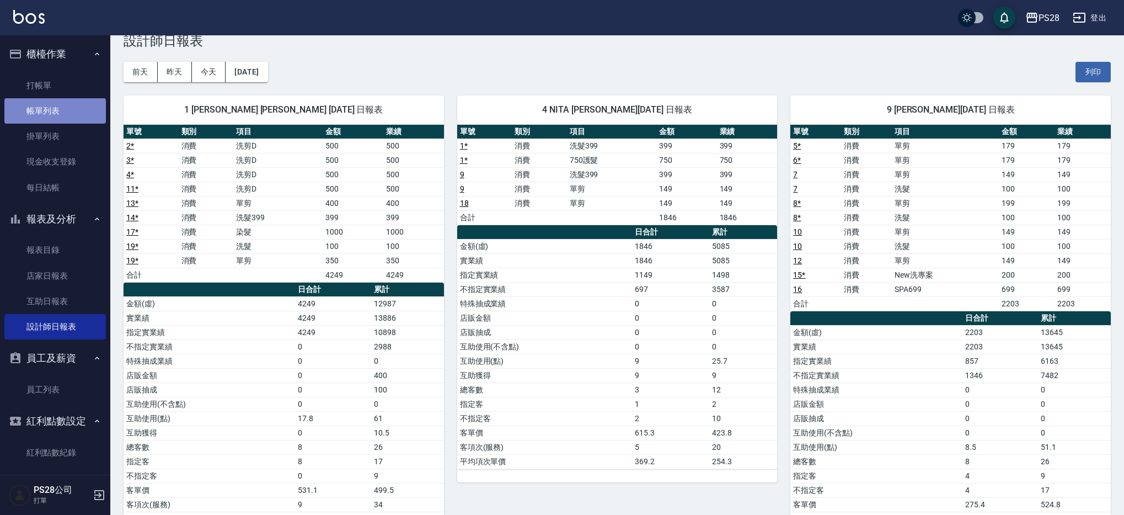
click at [58, 107] on link "帳單列表" at bounding box center [54, 110] width 101 height 25
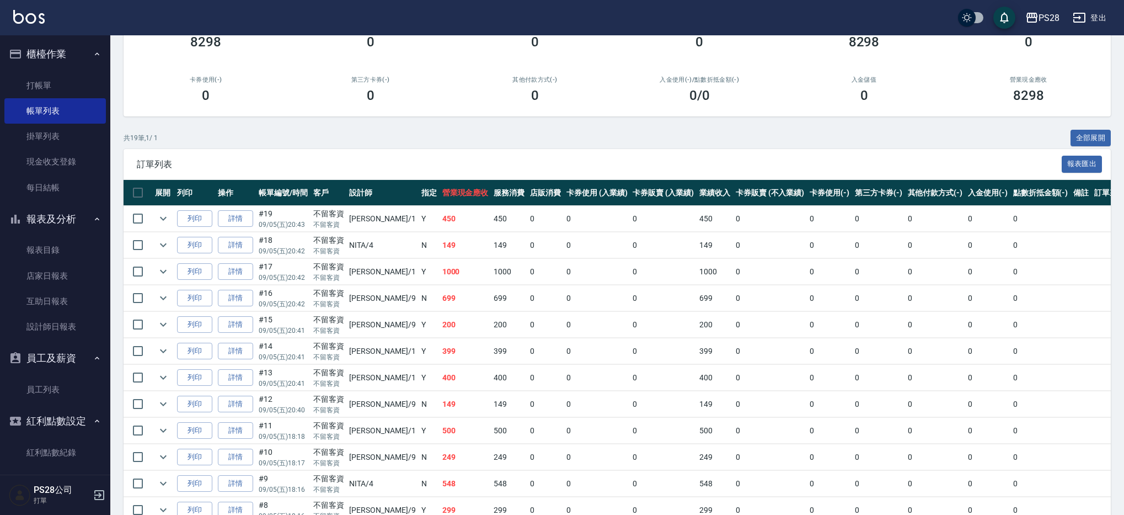
scroll to position [155, 0]
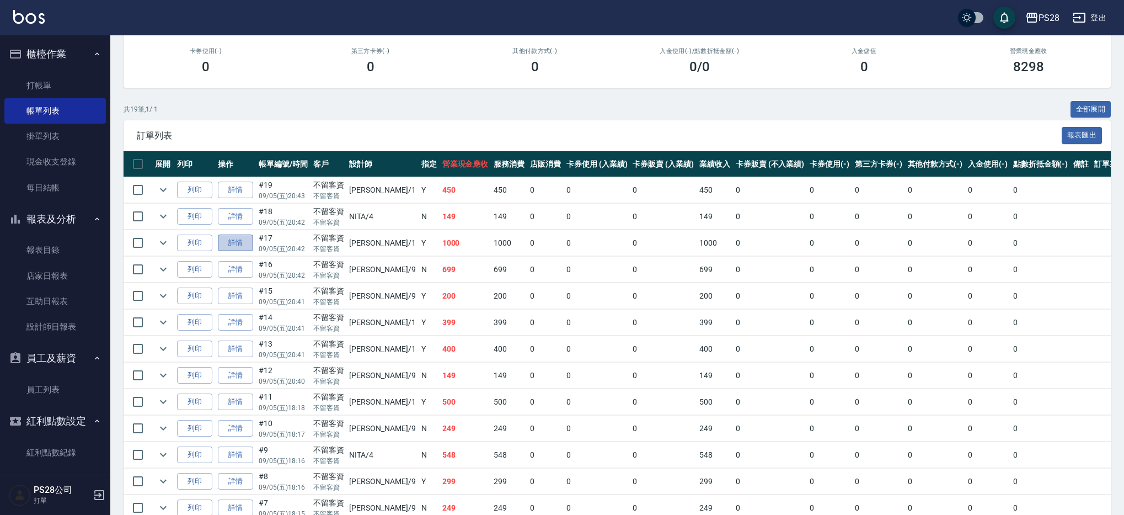
click at [239, 242] on link "詳情" at bounding box center [235, 242] width 35 height 17
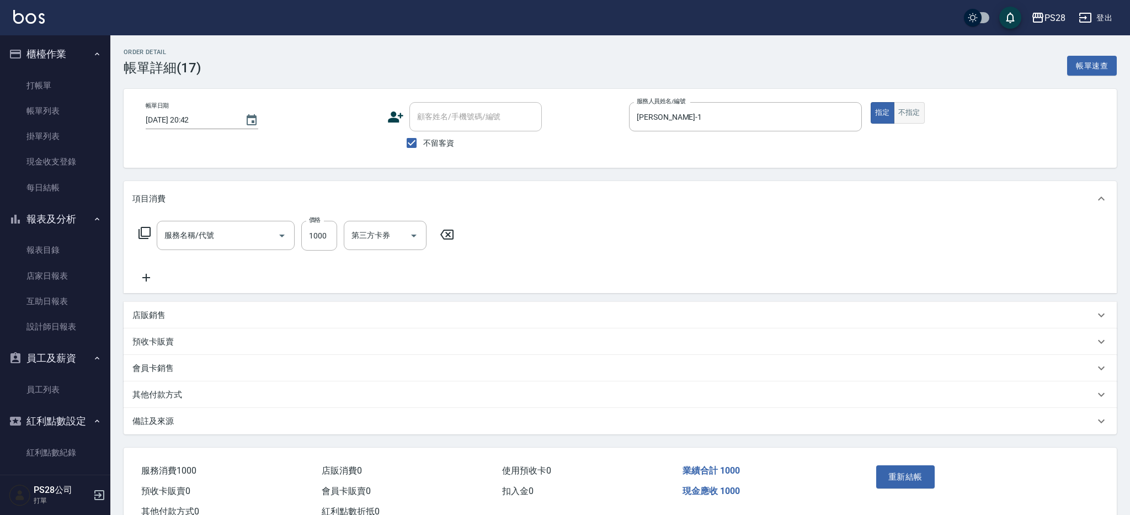
type input "[DATE] 20:42"
checkbox input "true"
type input "[PERSON_NAME]-1"
type input "染髮(501)"
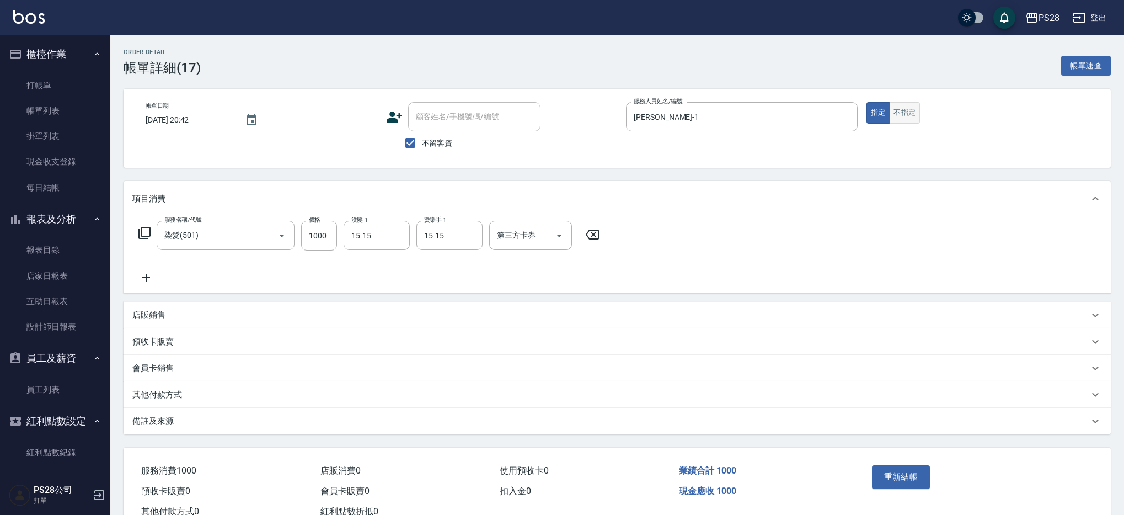
click at [901, 114] on button "不指定" at bounding box center [904, 113] width 31 height 22
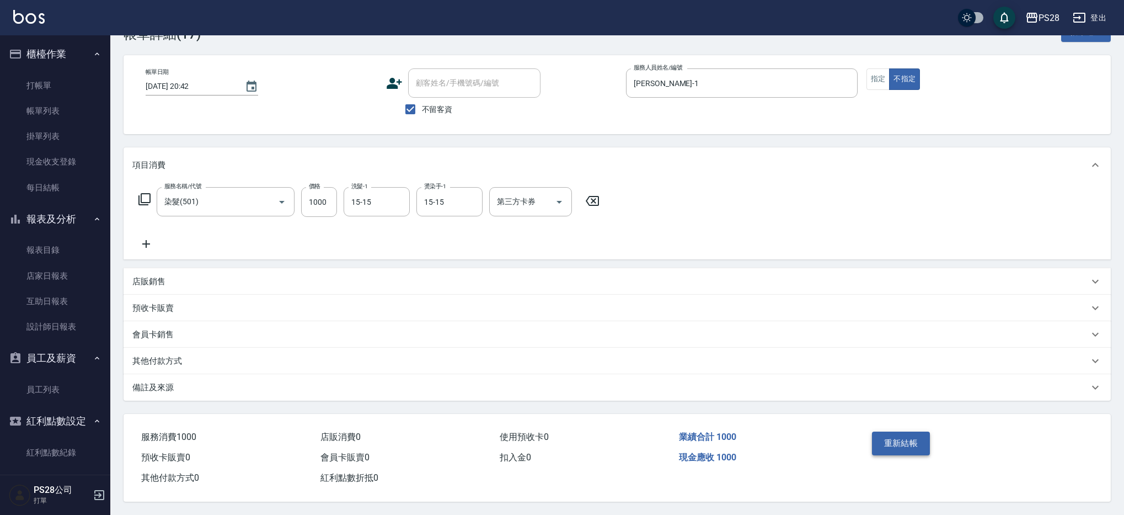
click at [910, 435] on button "重新結帳" at bounding box center [901, 442] width 58 height 23
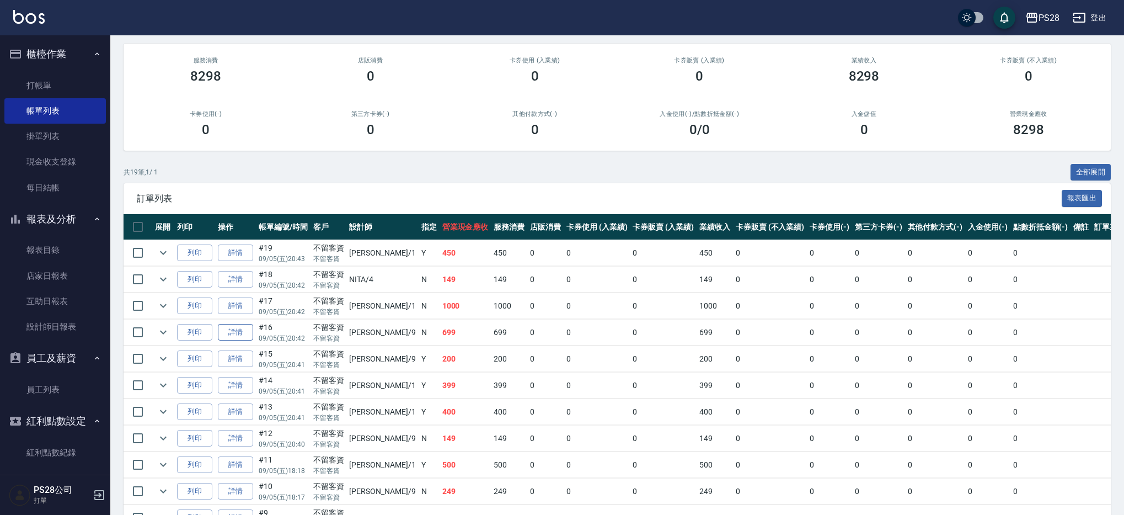
scroll to position [94, 0]
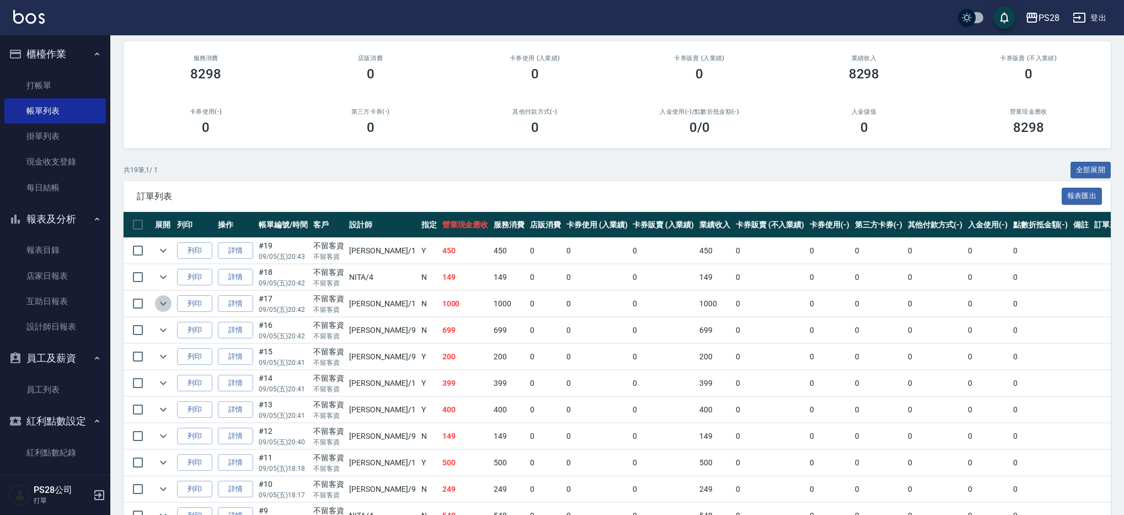
click at [167, 306] on icon "expand row" at bounding box center [163, 303] width 13 height 13
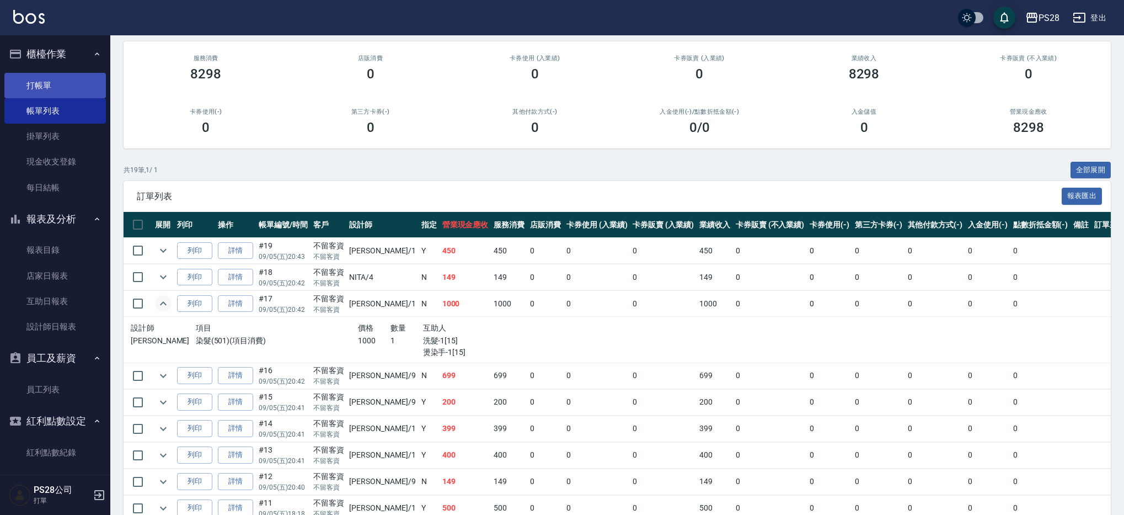
click at [40, 88] on link "打帳單" at bounding box center [54, 85] width 101 height 25
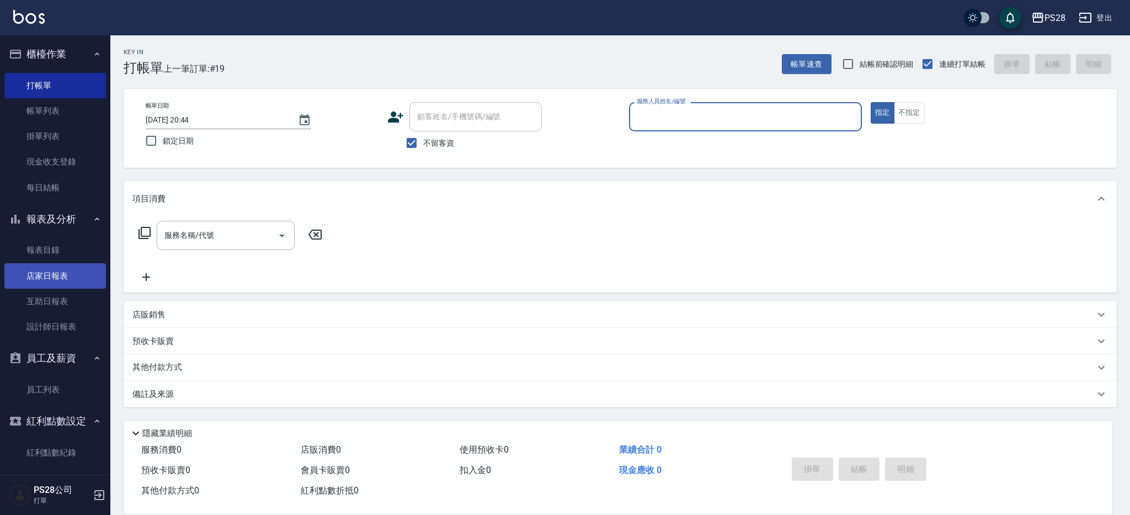
click at [51, 276] on link "店家日報表" at bounding box center [54, 275] width 101 height 25
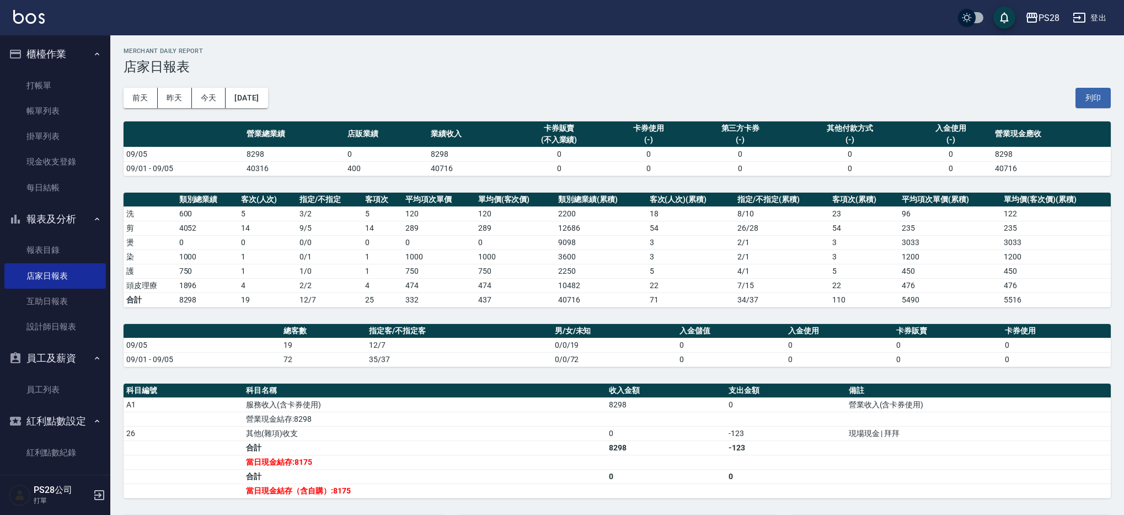
scroll to position [128, 0]
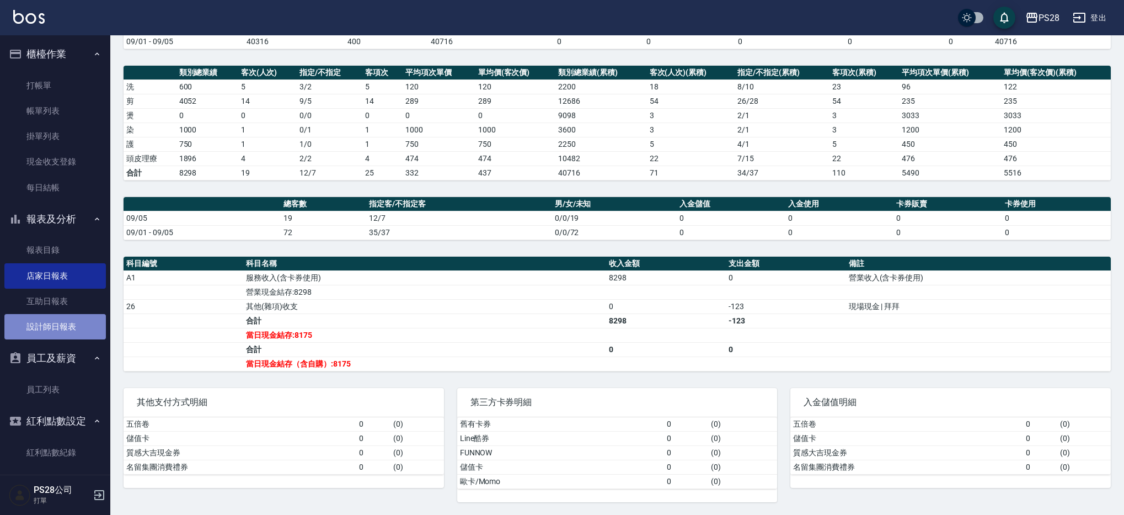
click at [56, 322] on link "設計師日報表" at bounding box center [54, 326] width 101 height 25
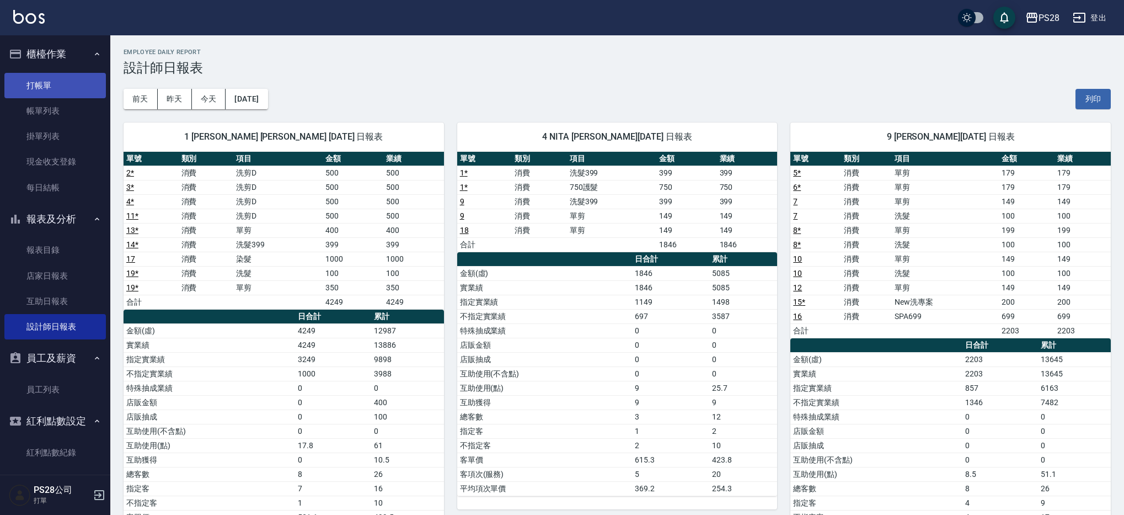
click at [58, 73] on link "打帳單" at bounding box center [54, 85] width 101 height 25
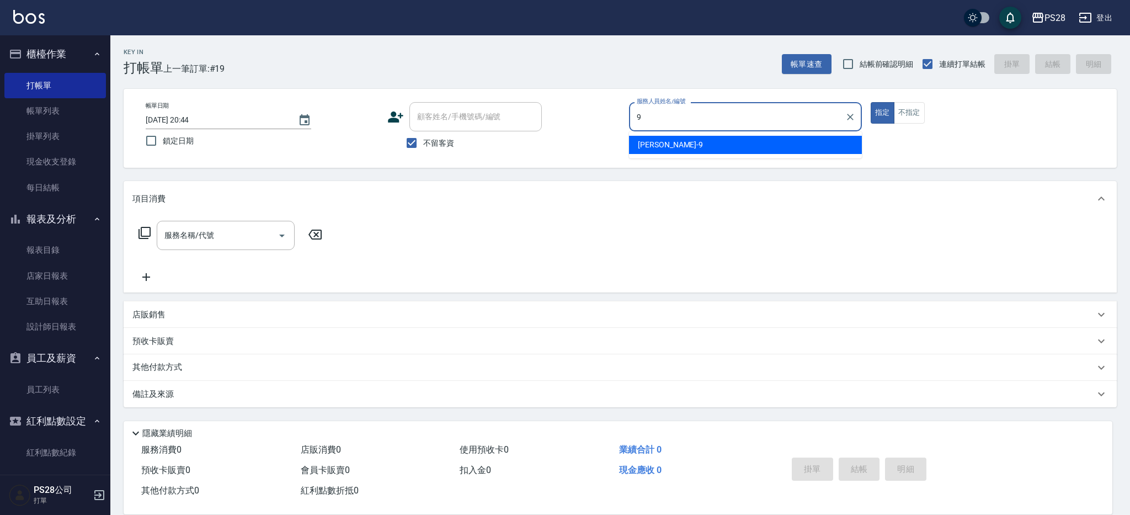
type input "Sandy-9"
type button "true"
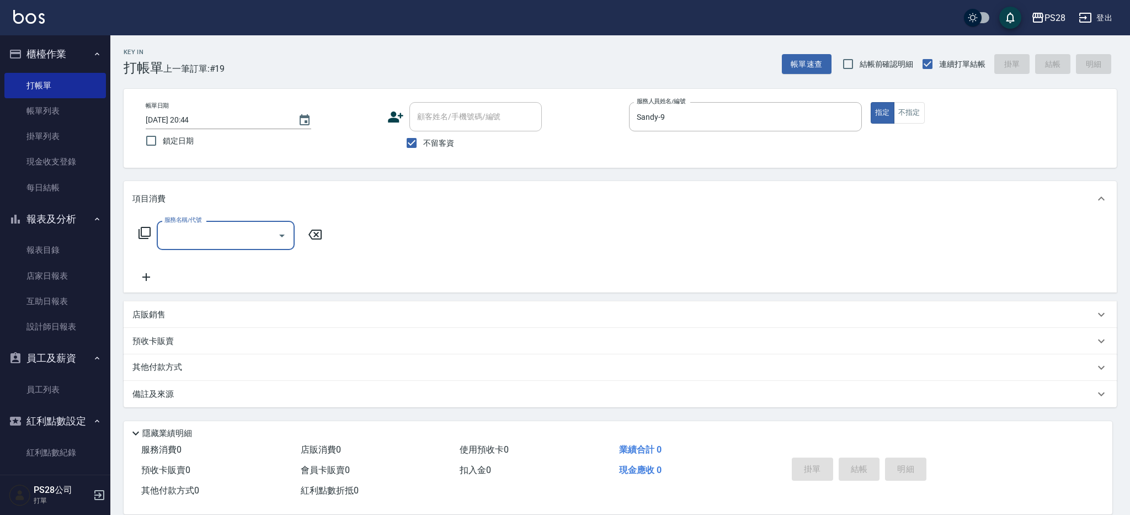
type input "1"
type input "頂級豪華OVC3(3000)"
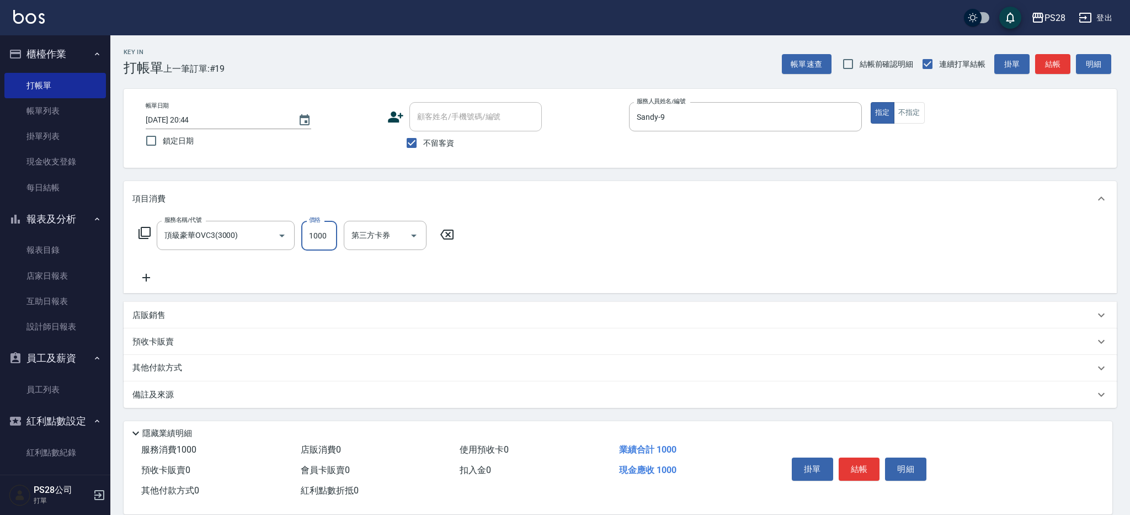
type input "1000"
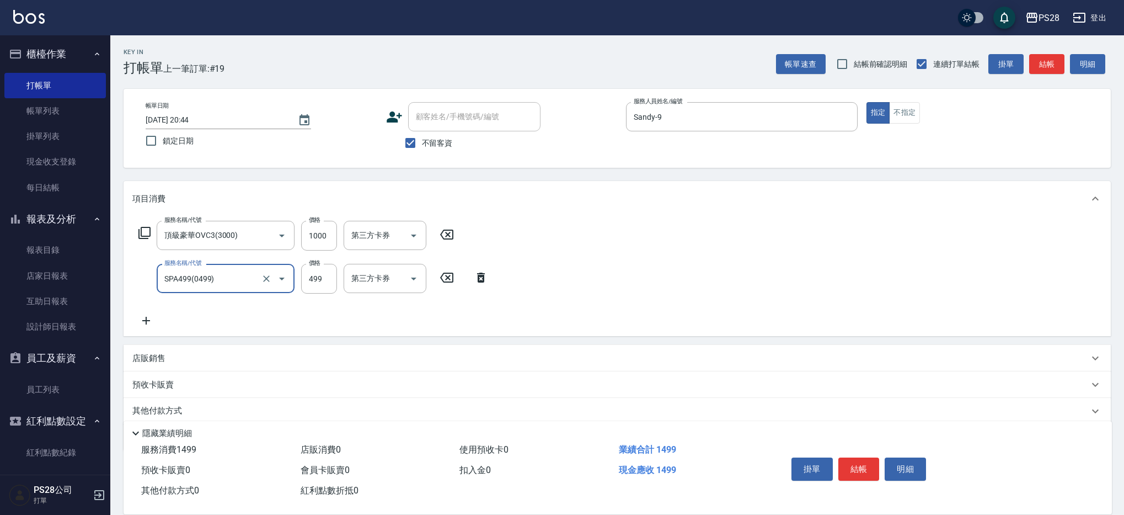
type input "SPA499(0499)"
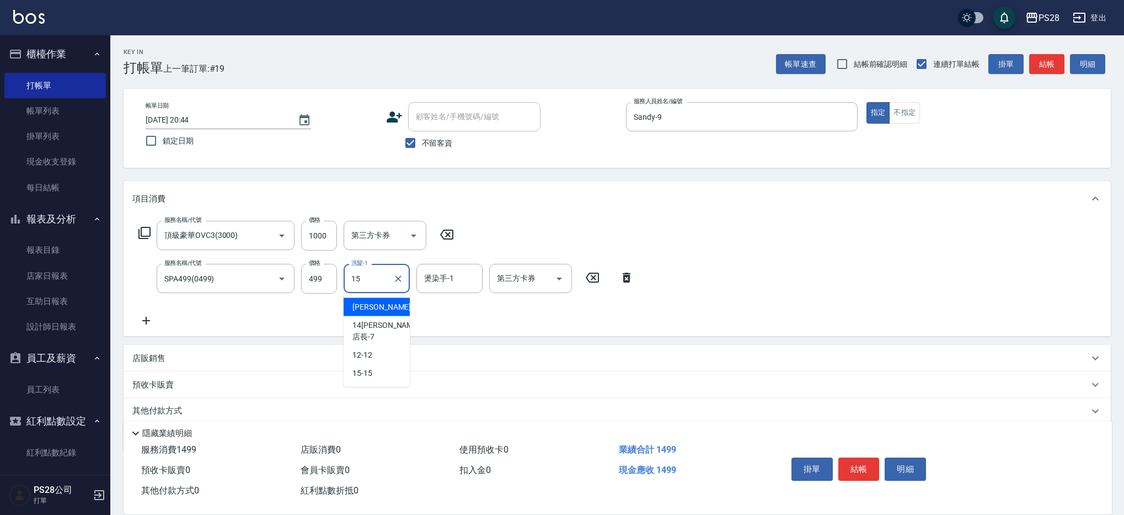
type input "15-15"
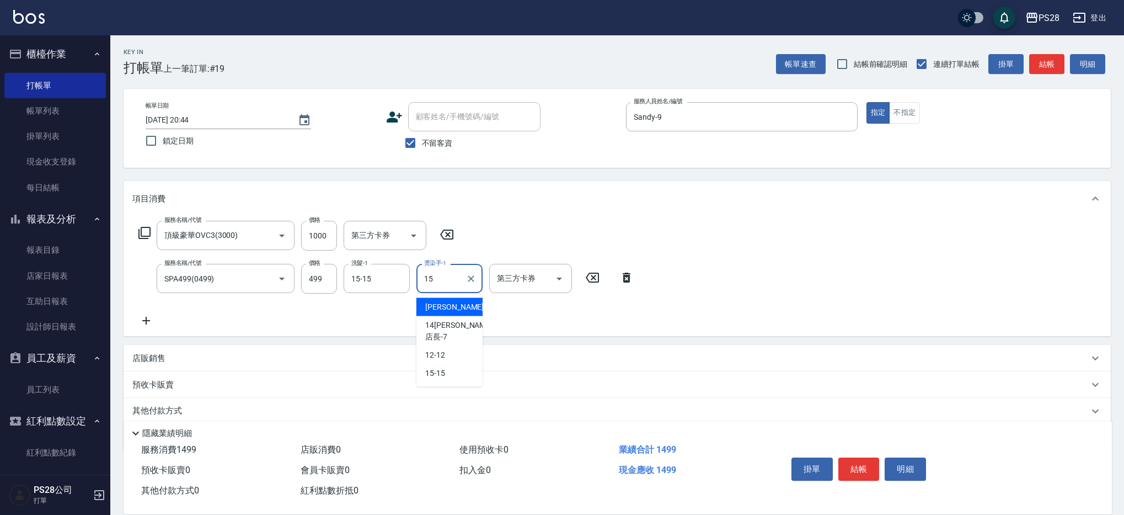
type input "15-15"
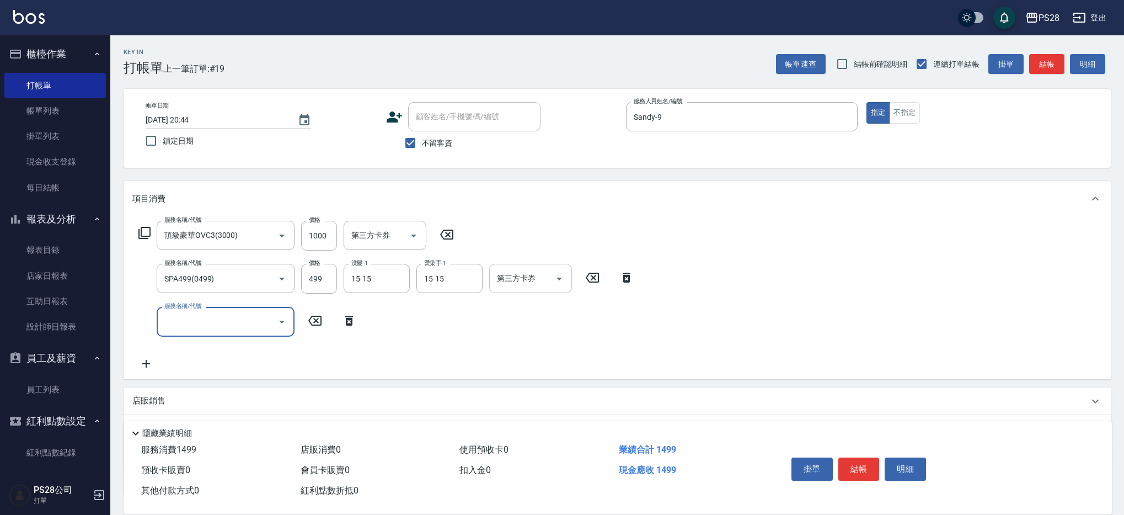
click at [564, 278] on icon "Open" at bounding box center [559, 278] width 13 height 13
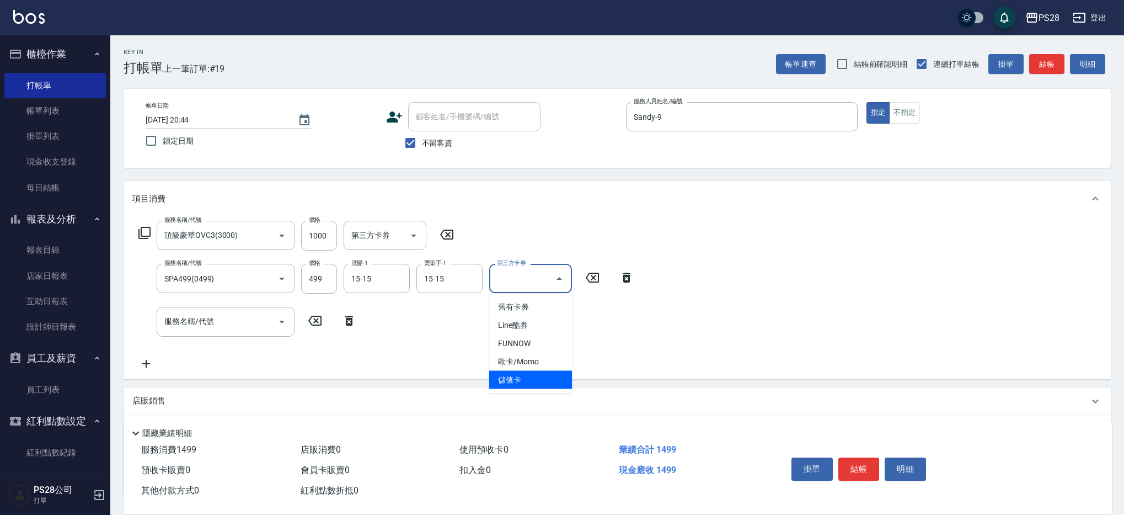
drag, startPoint x: 545, startPoint y: 384, endPoint x: 538, endPoint y: 383, distance: 6.8
click at [545, 384] on span "儲值卡" at bounding box center [530, 380] width 83 height 18
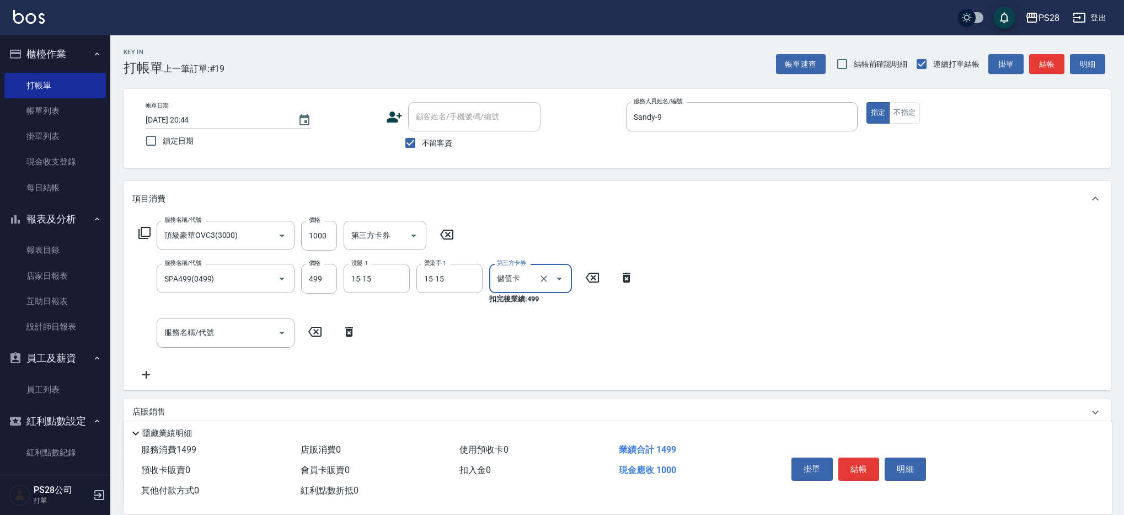
type input "儲值卡"
click at [235, 338] on input "服務名稱/代號" at bounding box center [217, 332] width 111 height 19
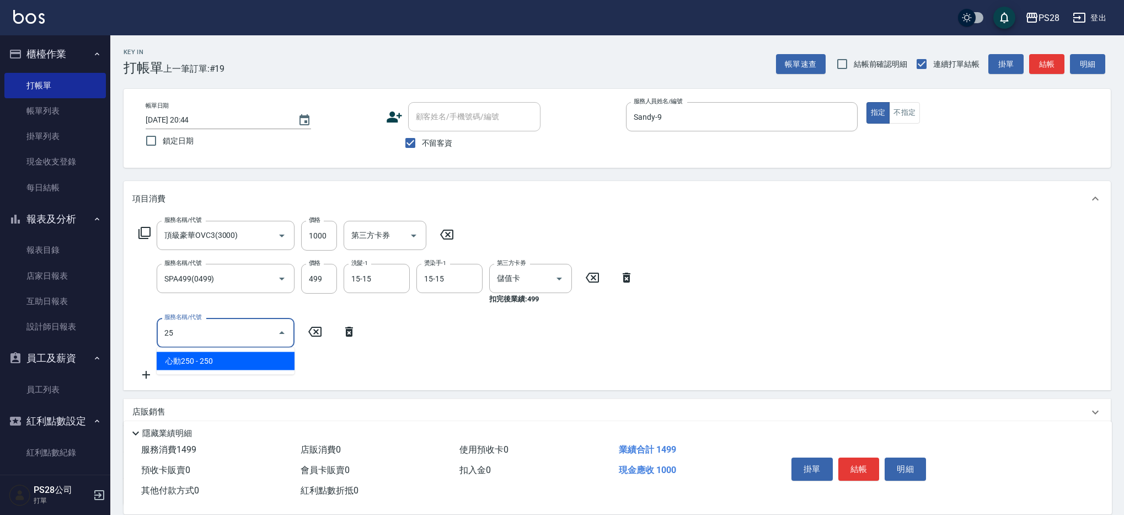
type input "250"
type input "單剪(250)"
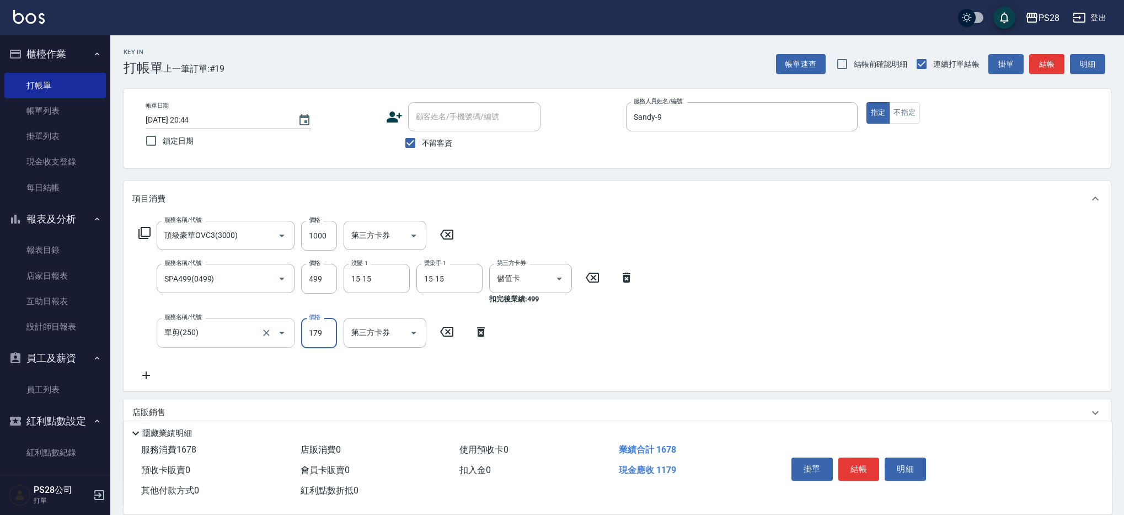
type input "179"
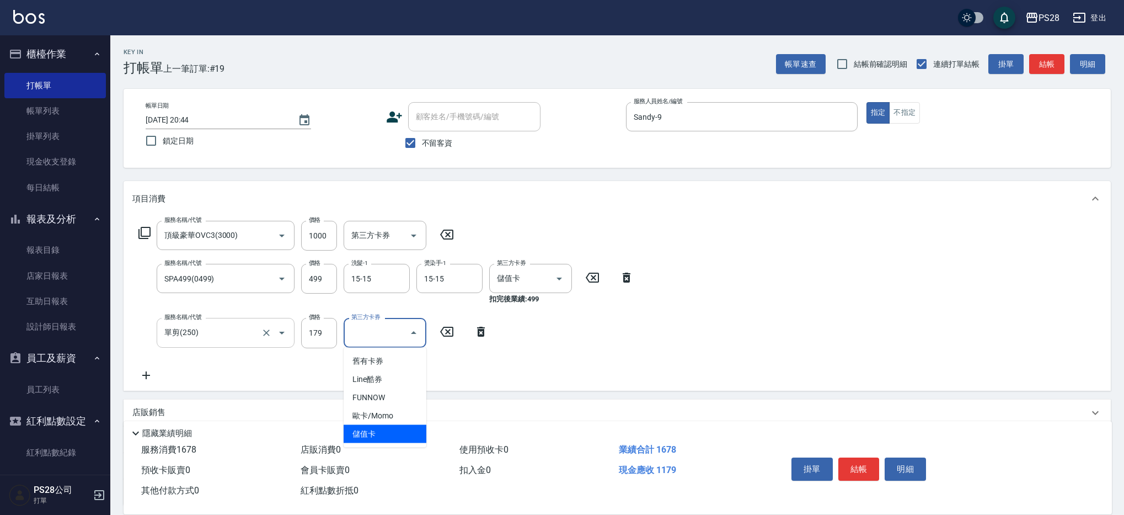
type input "儲值卡"
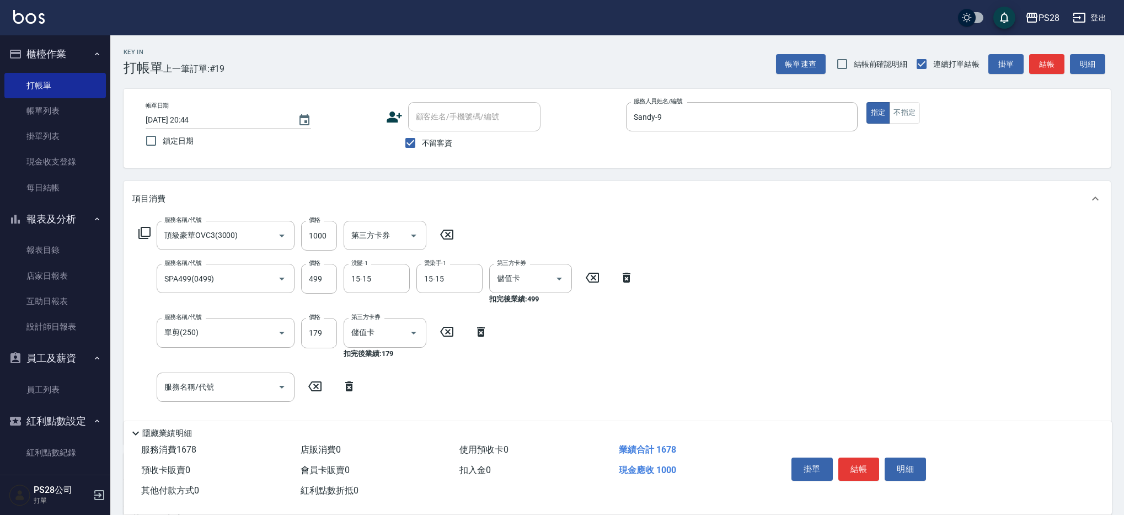
click at [682, 171] on div "Key In 打帳單 上一筆訂單:#19 帳單速查 結帳前確認明細 連續打單結帳 掛單 結帳 明細 帳單日期 [DATE] 20:44 鎖定日期 顧客姓名/手…" at bounding box center [617, 349] width 1014 height 628
click at [868, 471] on button "結帳" at bounding box center [858, 468] width 41 height 23
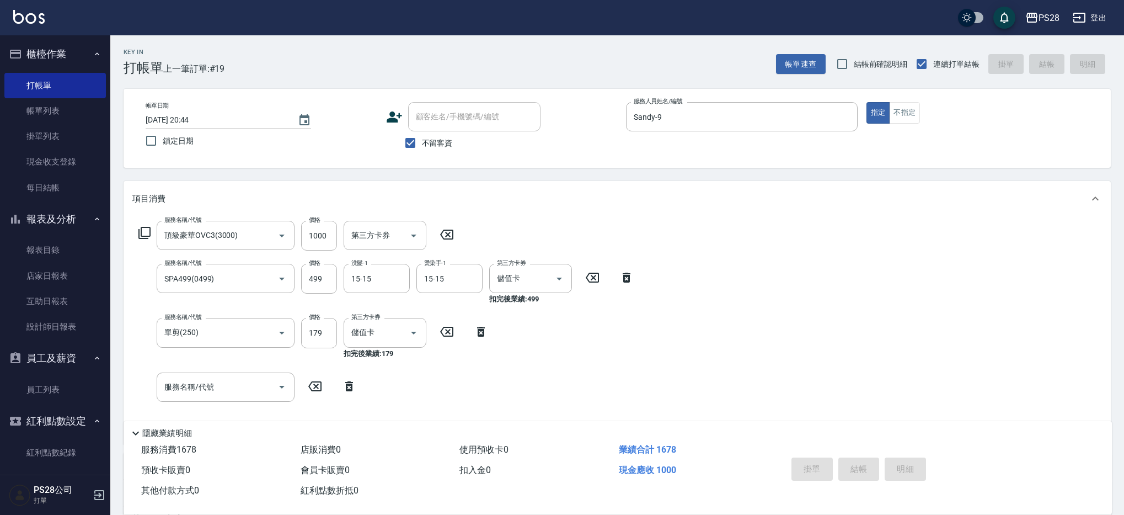
type input "[DATE] 20:51"
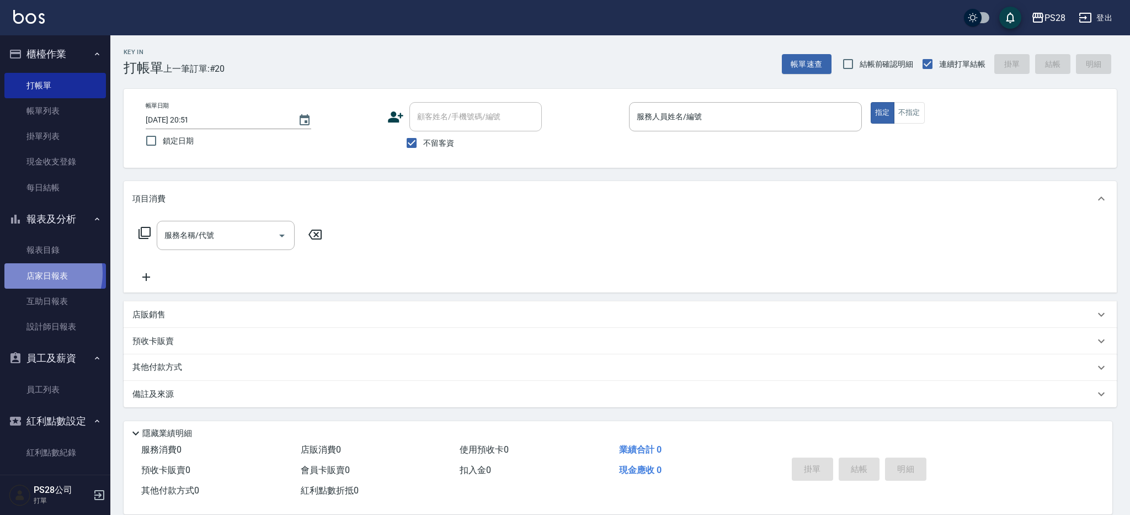
click at [34, 272] on link "店家日報表" at bounding box center [54, 275] width 101 height 25
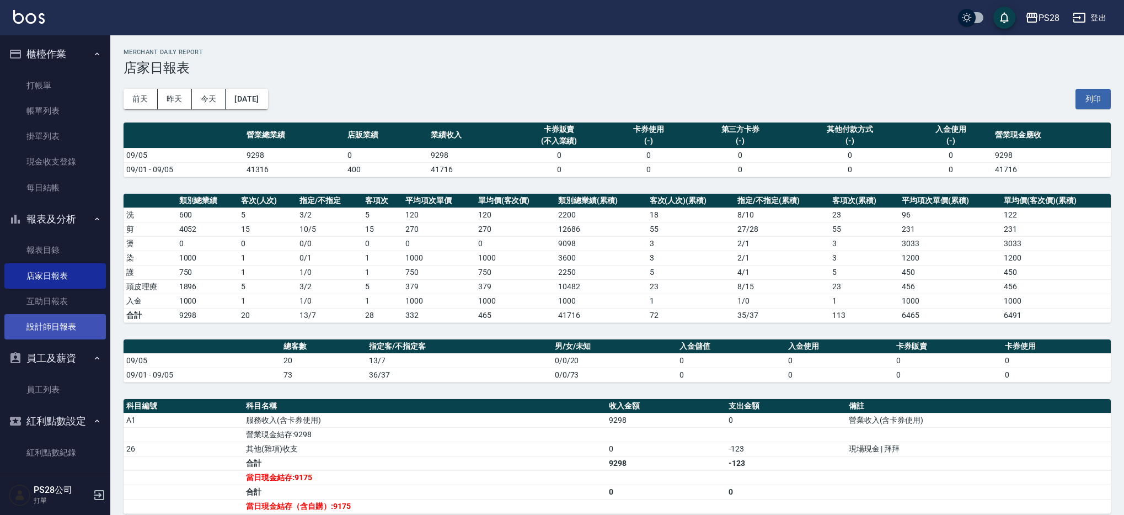
click at [57, 326] on link "設計師日報表" at bounding box center [54, 326] width 101 height 25
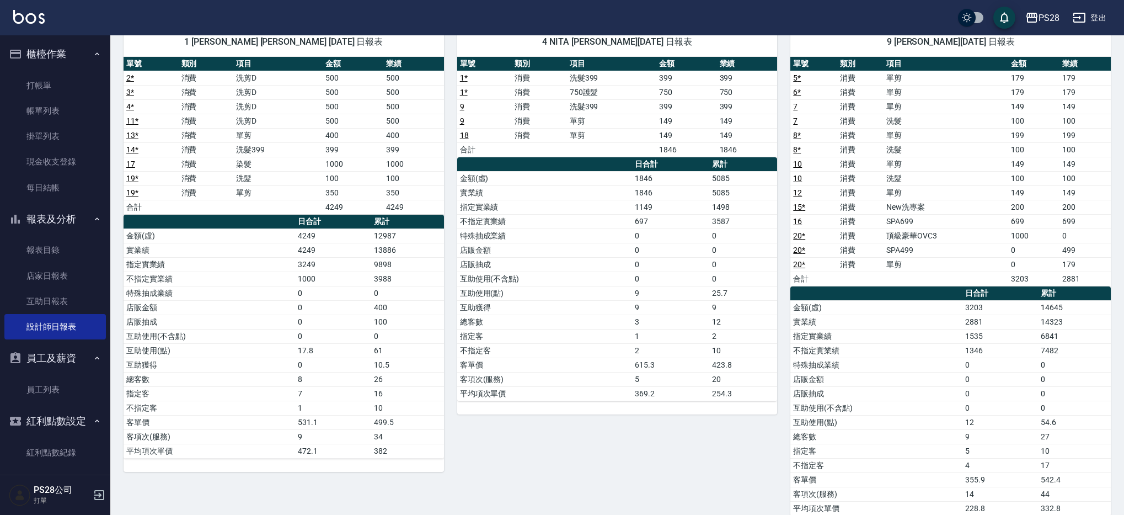
scroll to position [122, 0]
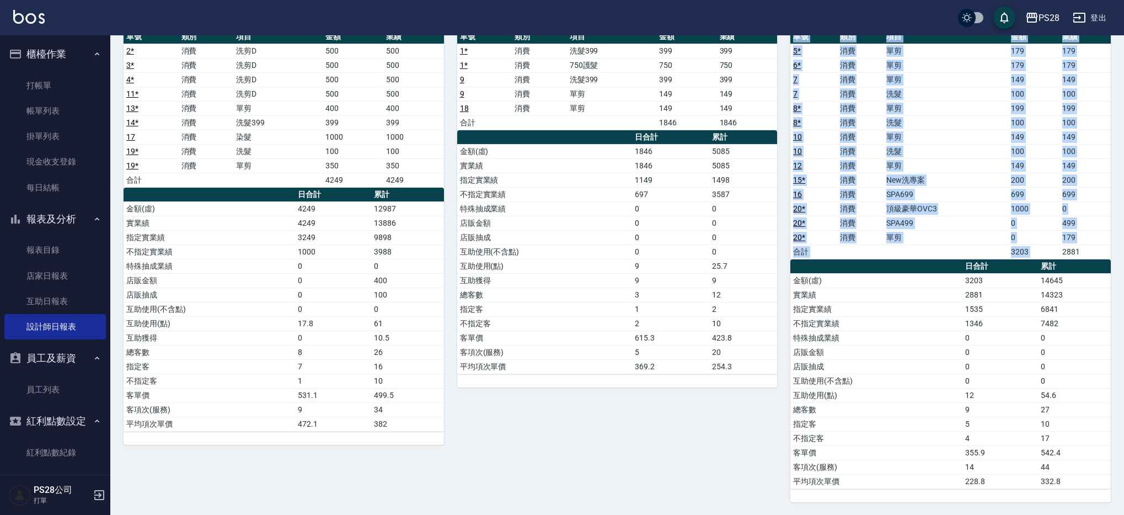
drag, startPoint x: 1061, startPoint y: 253, endPoint x: 1122, endPoint y: 252, distance: 61.2
click at [1122, 252] on div "PS28 [DATE] 設計師日報表 列印時間： [DATE][PHONE_NUMBER]:52 Employee Daily Report 設計師日報表 […" at bounding box center [617, 214] width 1014 height 602
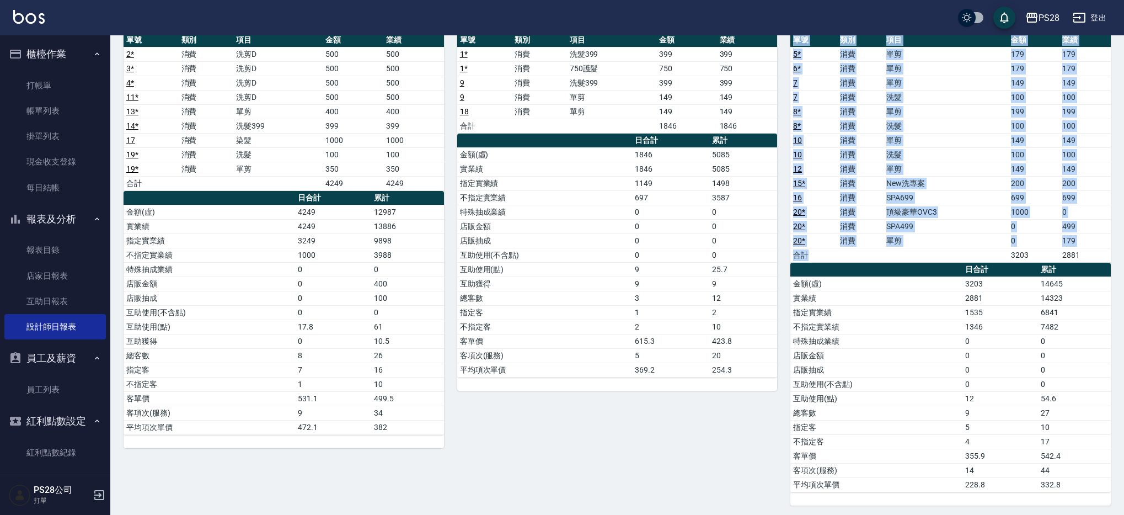
drag, startPoint x: 1000, startPoint y: 255, endPoint x: 1129, endPoint y: 247, distance: 129.4
click at [1124, 247] on html "PS28 登出 櫃檯作業 打帳單 帳單列表 掛單列表 現金收支登錄 每日結帳 報表及分析 報表目錄 店家日報表 互助日報表 設計師日報表 員工及薪資 員工列表…" at bounding box center [562, 199] width 1124 height 637
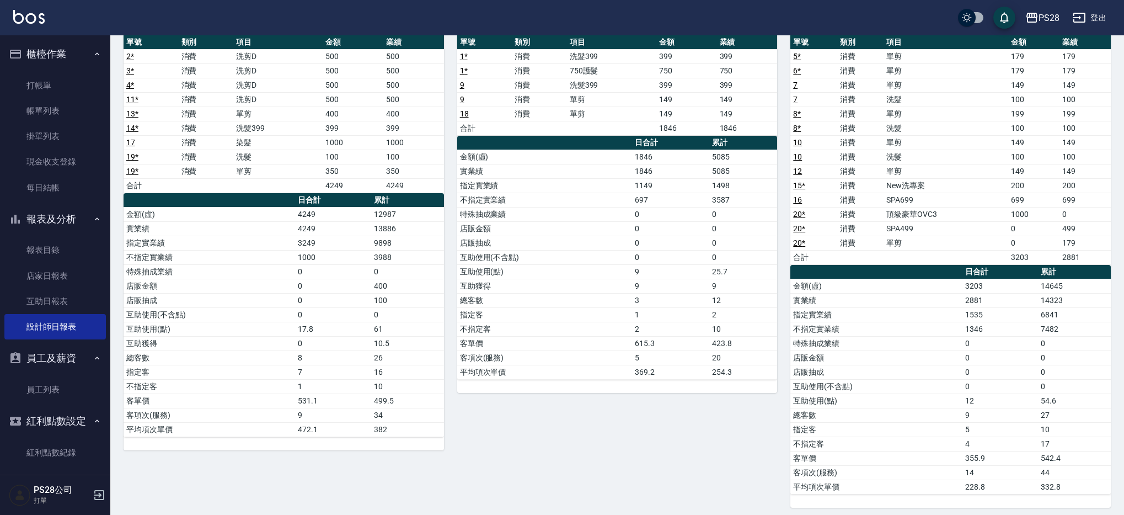
click at [1054, 340] on td "0" at bounding box center [1074, 343] width 73 height 14
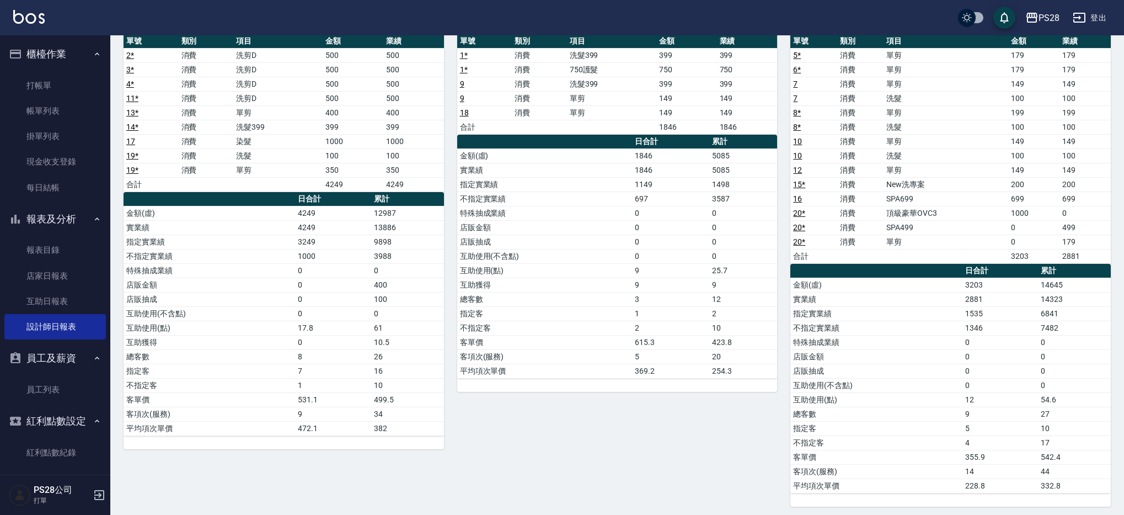
scroll to position [117, 0]
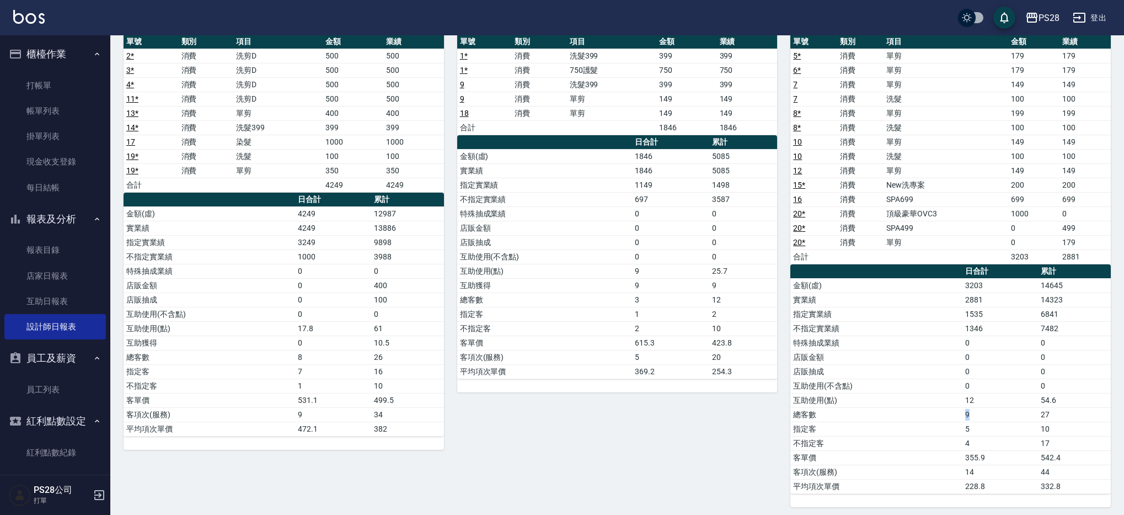
drag, startPoint x: 950, startPoint y: 420, endPoint x: 981, endPoint y: 413, distance: 32.1
click at [981, 413] on tr "總客數 9 27" at bounding box center [950, 414] width 320 height 14
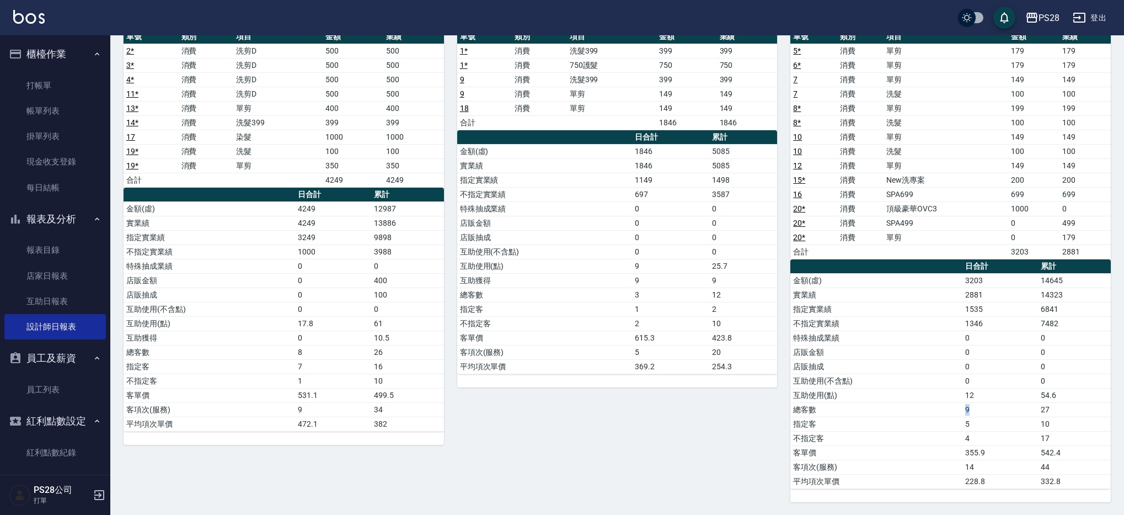
scroll to position [0, 0]
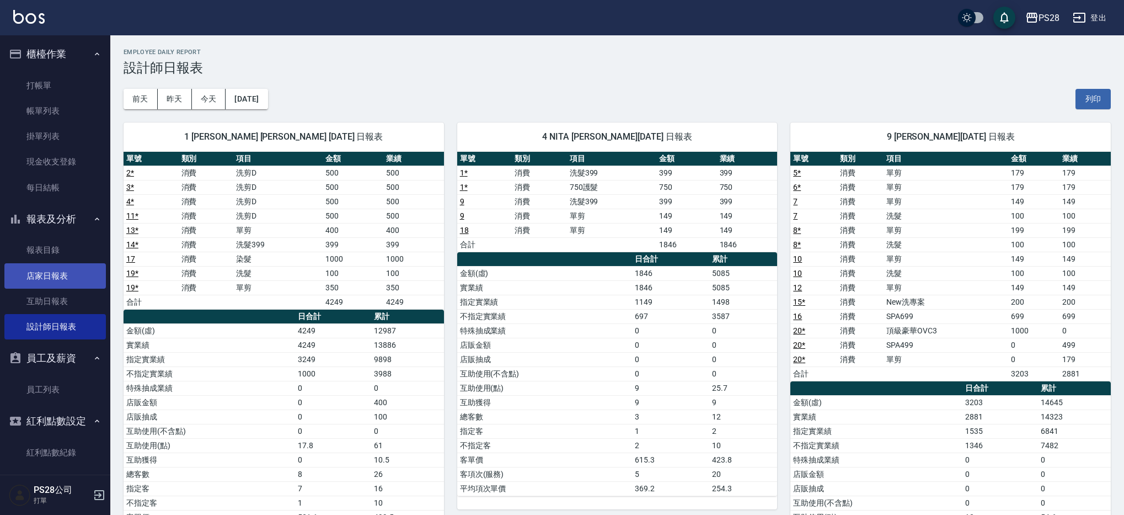
click at [90, 267] on link "店家日報表" at bounding box center [54, 275] width 101 height 25
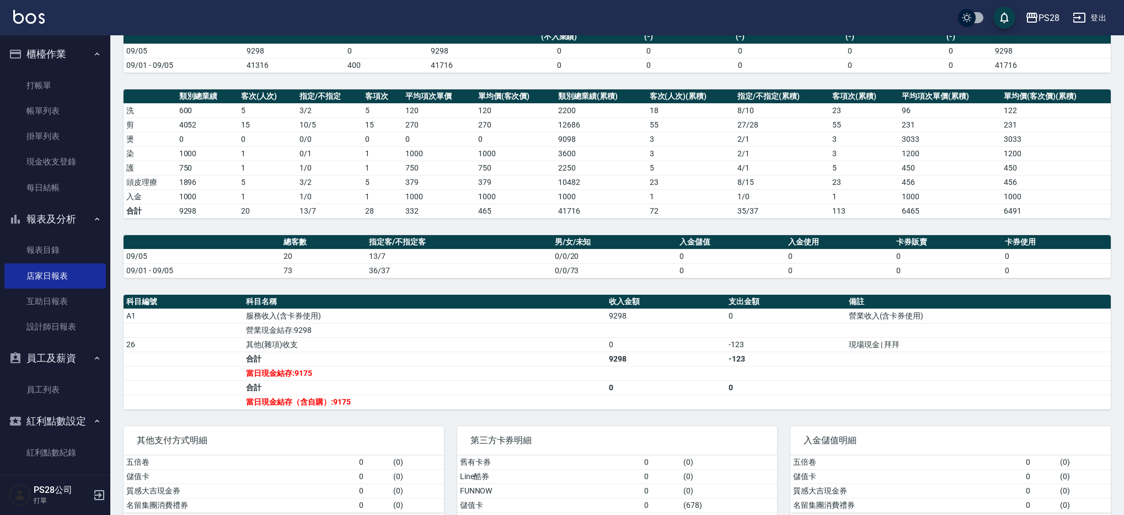
scroll to position [105, 0]
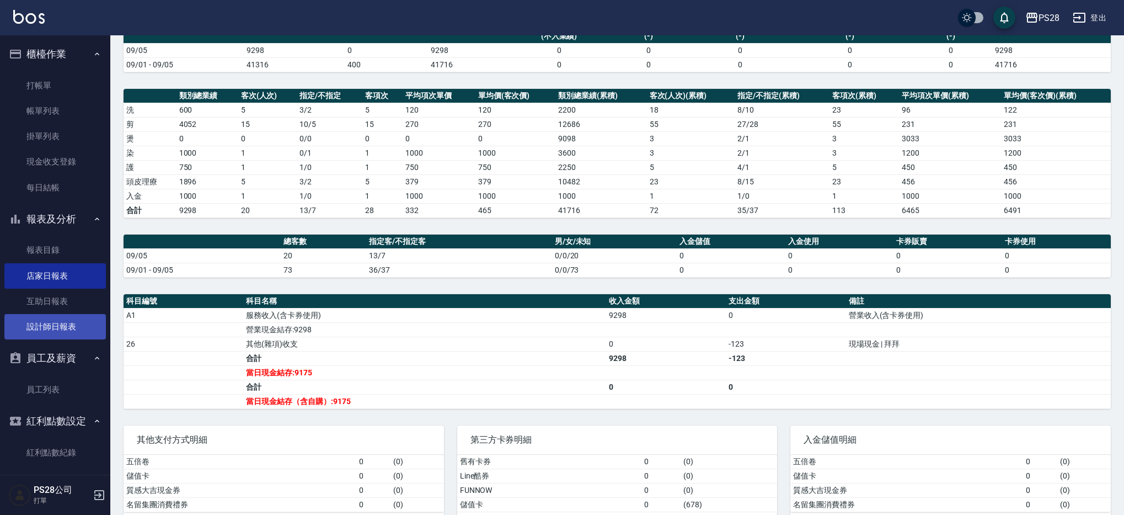
click at [34, 323] on link "設計師日報表" at bounding box center [54, 326] width 101 height 25
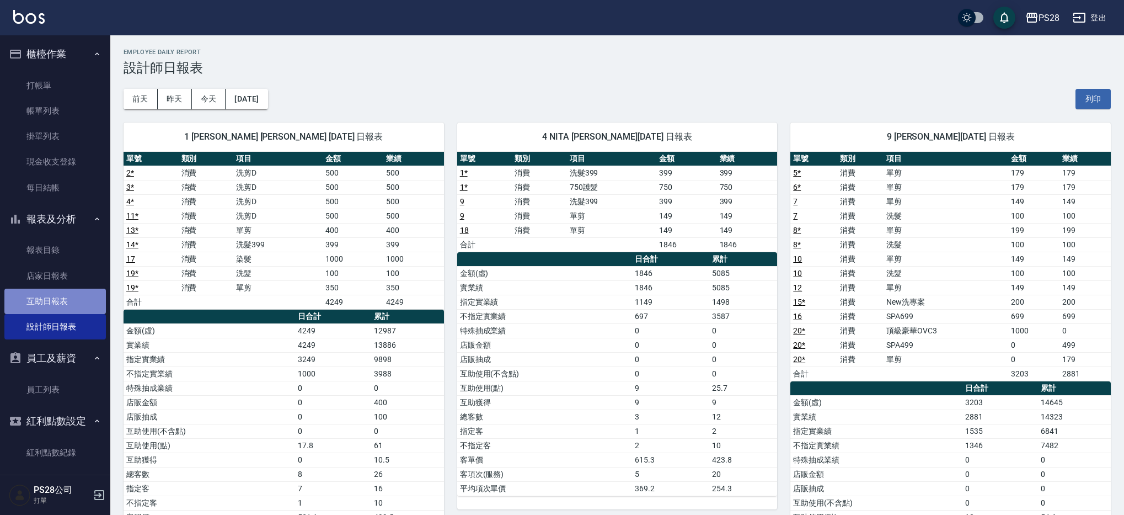
click at [62, 302] on link "互助日報表" at bounding box center [54, 300] width 101 height 25
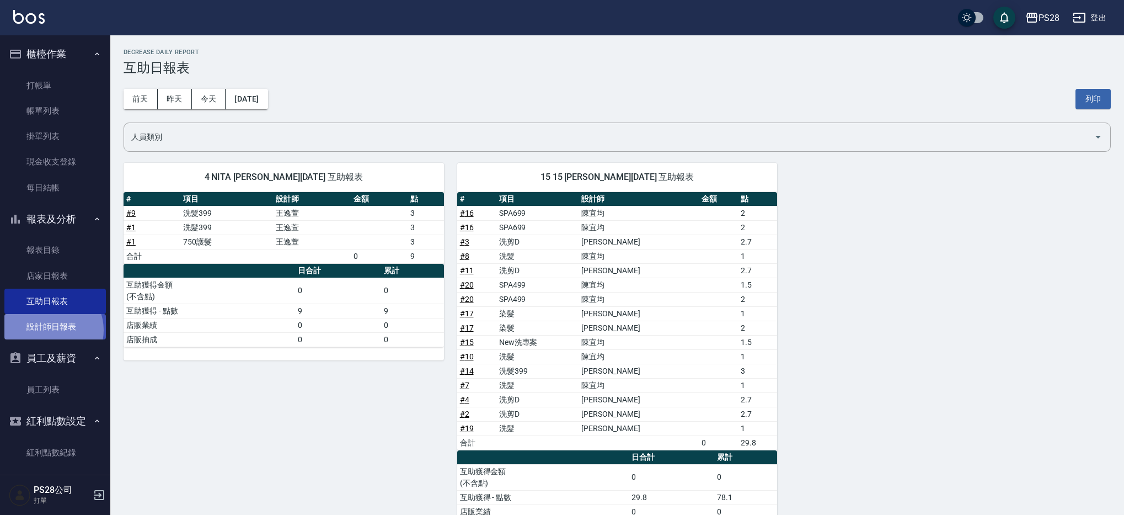
click at [51, 330] on link "設計師日報表" at bounding box center [54, 326] width 101 height 25
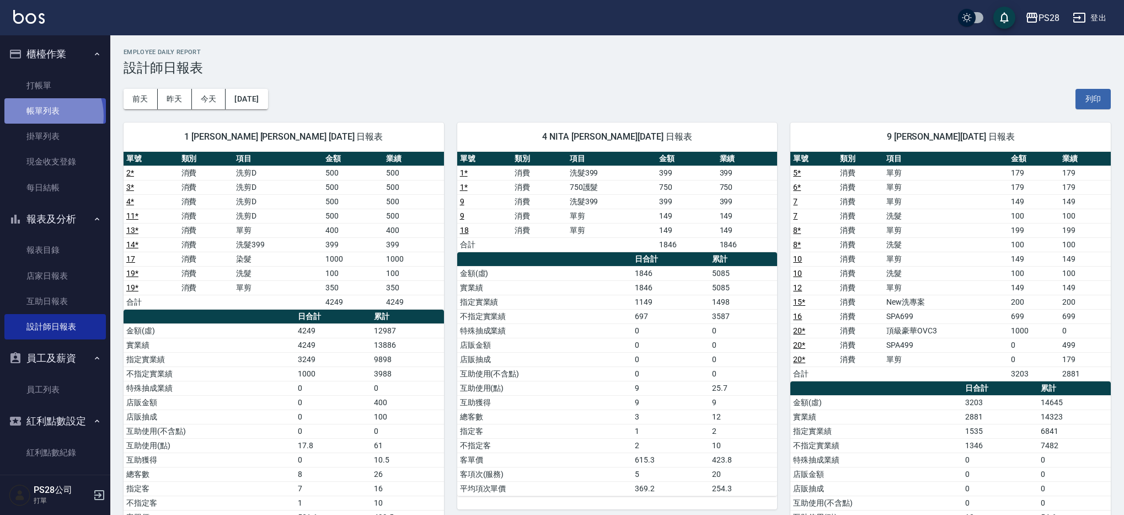
click at [42, 116] on link "帳單列表" at bounding box center [54, 110] width 101 height 25
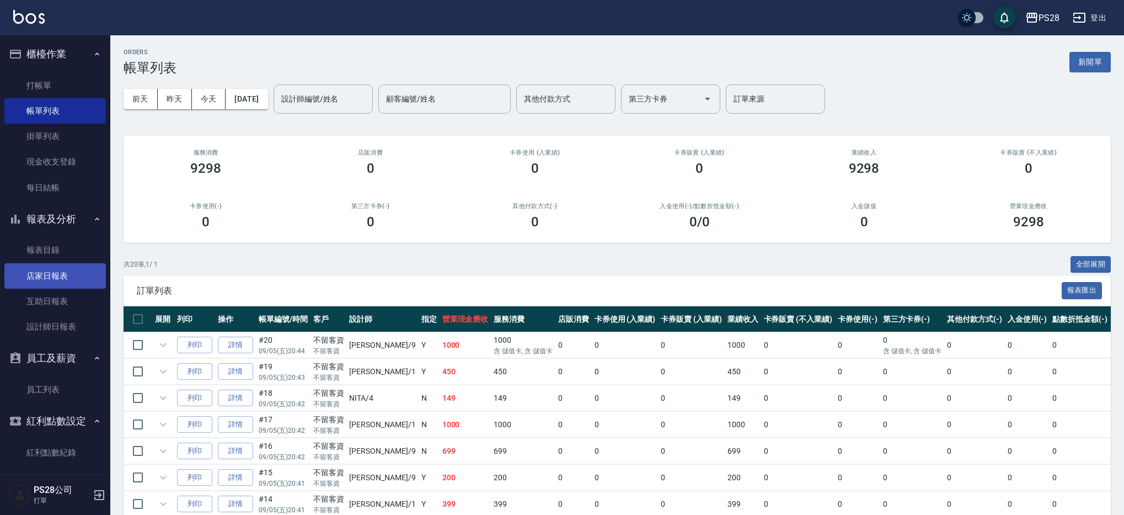
scroll to position [8, 0]
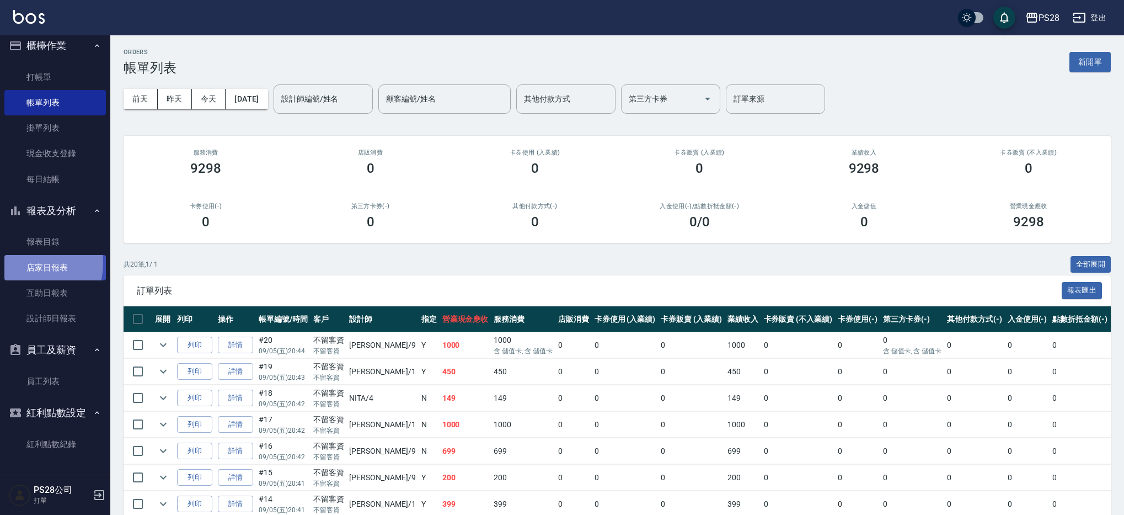
click at [29, 263] on link "店家日報表" at bounding box center [54, 267] width 101 height 25
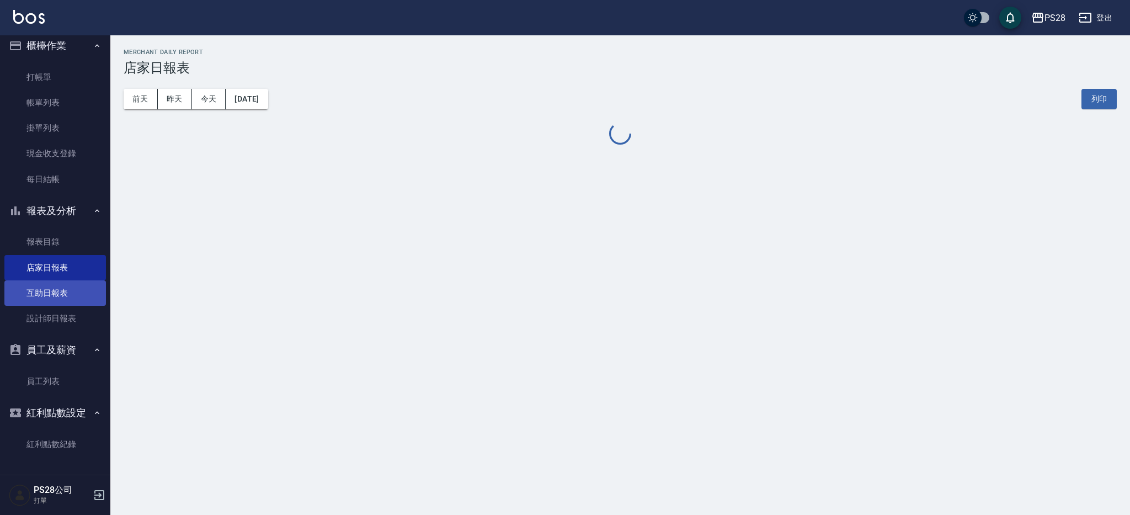
drag, startPoint x: 28, startPoint y: 293, endPoint x: 40, endPoint y: 290, distance: 11.9
click at [28, 293] on link "互助日報表" at bounding box center [54, 292] width 101 height 25
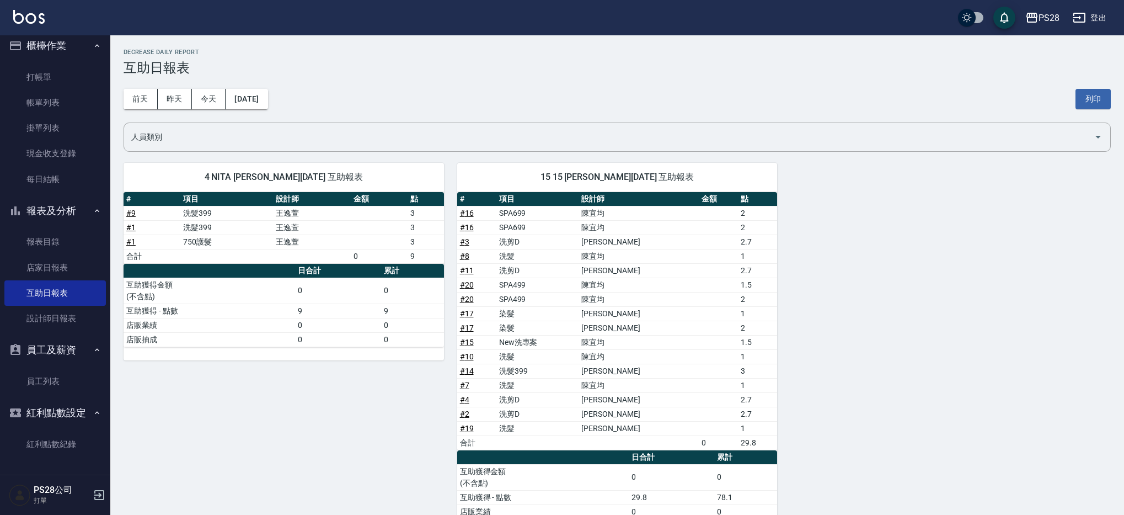
scroll to position [45, 0]
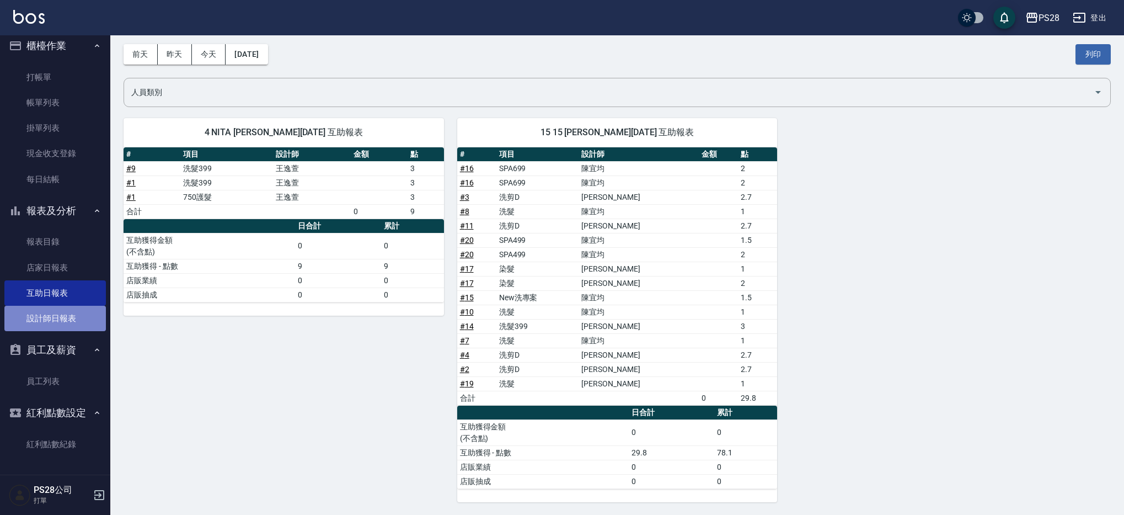
click at [68, 325] on link "設計師日報表" at bounding box center [54, 318] width 101 height 25
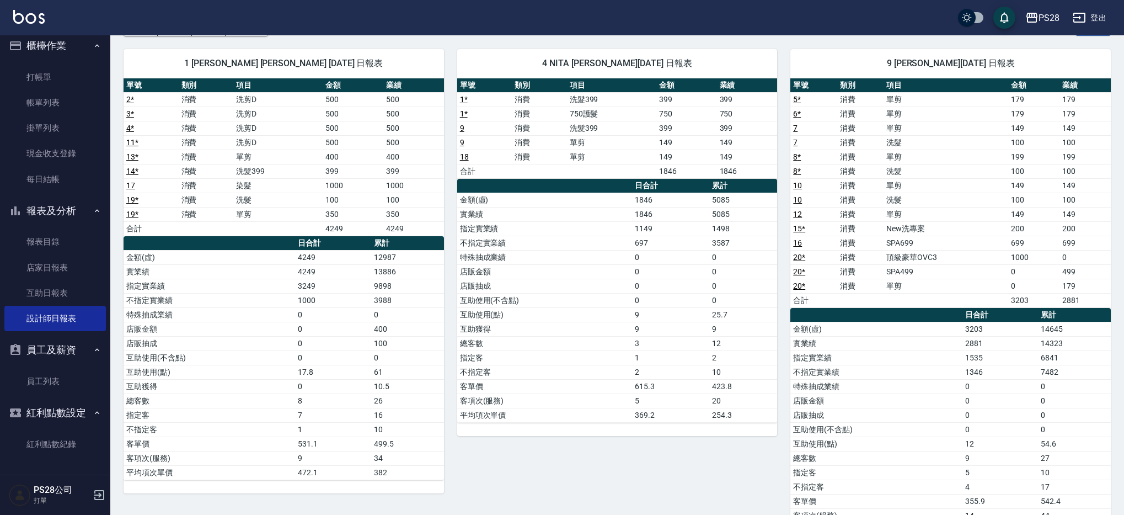
scroll to position [89, 0]
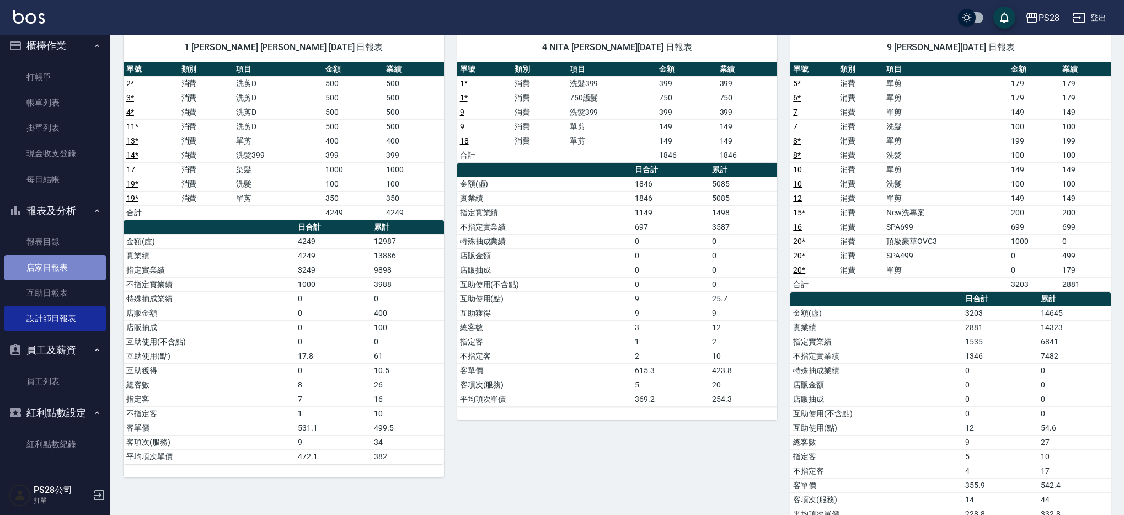
click at [72, 275] on link "店家日報表" at bounding box center [54, 267] width 101 height 25
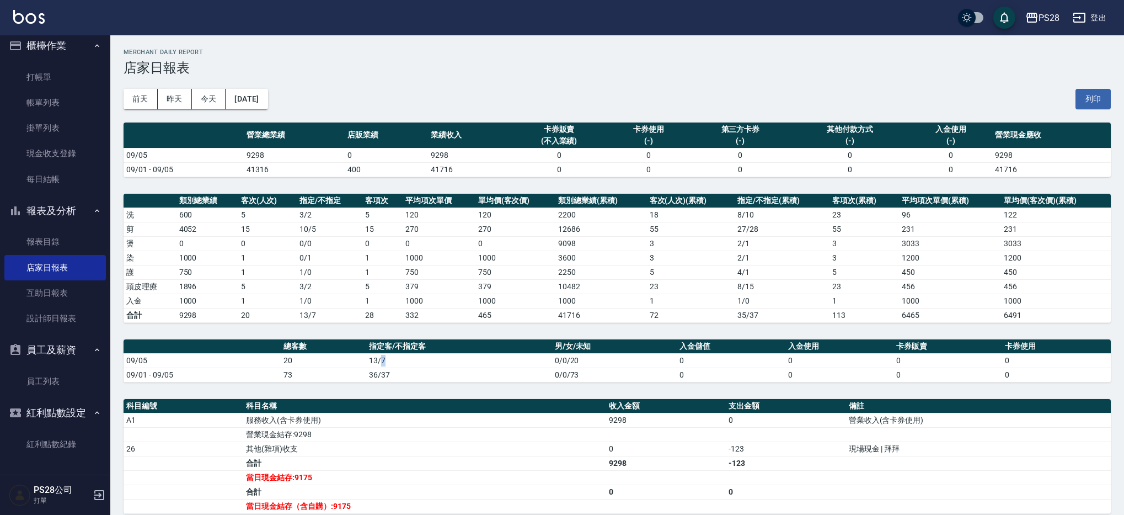
drag, startPoint x: 382, startPoint y: 362, endPoint x: 396, endPoint y: 358, distance: 14.3
click at [396, 358] on td "13/7" at bounding box center [459, 360] width 186 height 14
click at [326, 164] on td "41316" at bounding box center [294, 169] width 101 height 14
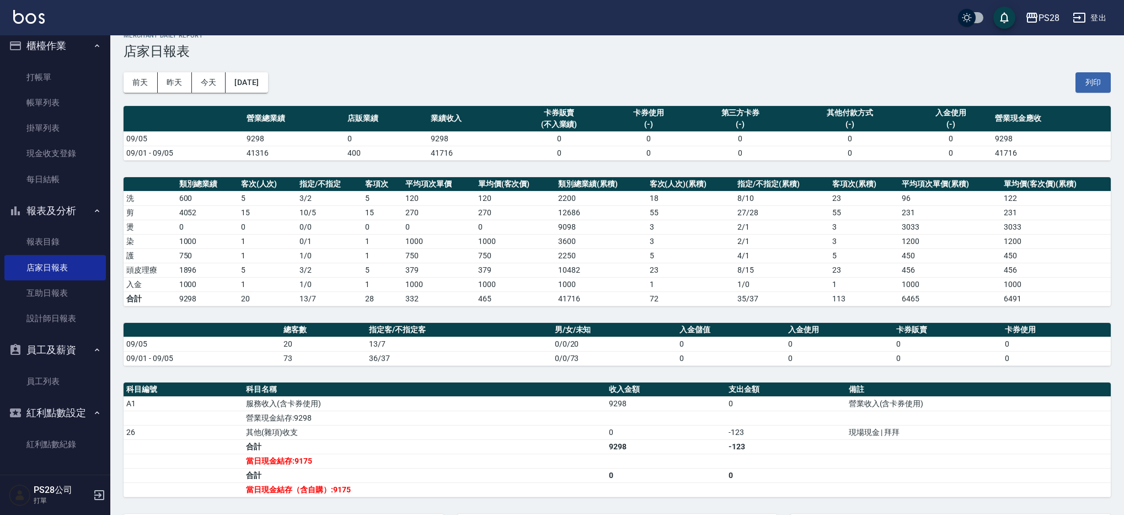
scroll to position [22, 0]
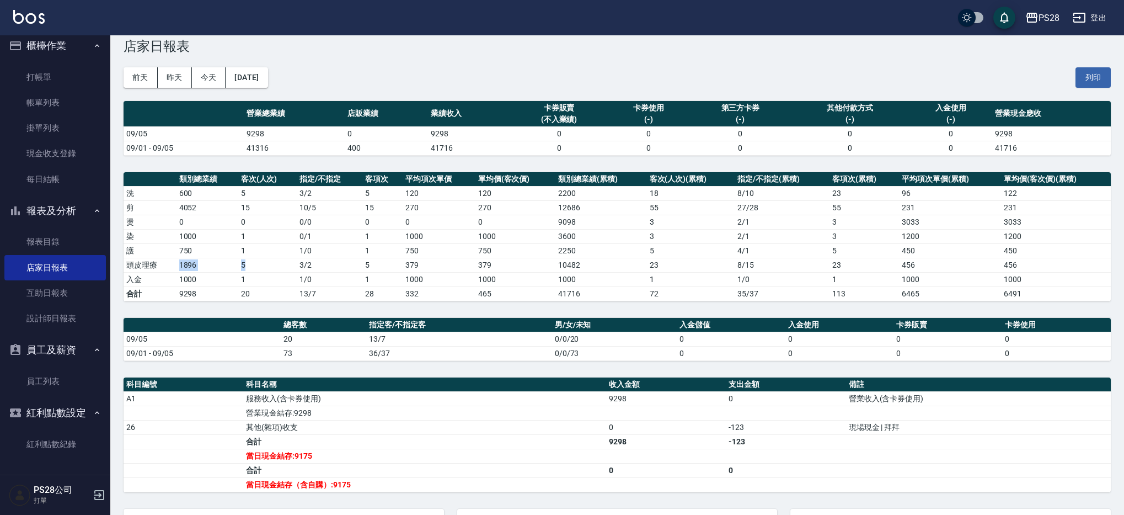
drag, startPoint x: 237, startPoint y: 264, endPoint x: 163, endPoint y: 264, distance: 73.4
click at [163, 264] on tr "頭皮理療 1896 5 3 / 2 5 379 379 10482 23 8 / 15 23 456 456" at bounding box center [617, 265] width 987 height 14
click at [187, 281] on td "1000" at bounding box center [208, 279] width 62 height 14
drag, startPoint x: 216, startPoint y: 281, endPoint x: 292, endPoint y: 280, distance: 75.6
click at [292, 280] on tr "入金 1000 1 1 / 0 1 1000 1000 1000 1 1 / 0 1 1000 1000" at bounding box center [617, 279] width 987 height 14
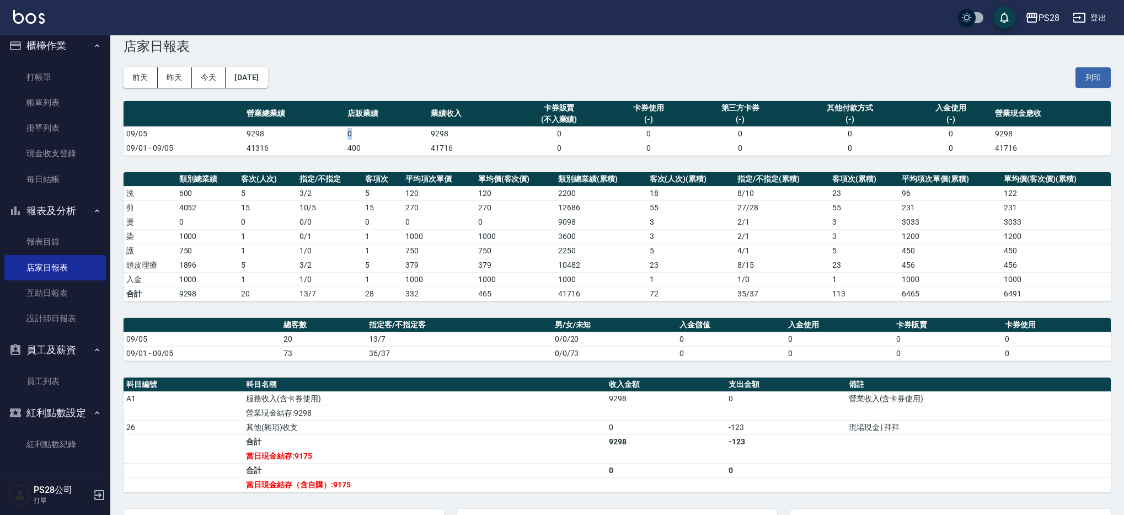
drag, startPoint x: 353, startPoint y: 136, endPoint x: 391, endPoint y: 130, distance: 38.1
click at [391, 130] on tr "09/05 9298 0 9298 0 0 0 0 0 9298" at bounding box center [617, 133] width 987 height 14
click at [39, 20] on img at bounding box center [28, 17] width 31 height 14
